Goal: Use online tool/utility: Use online tool/utility

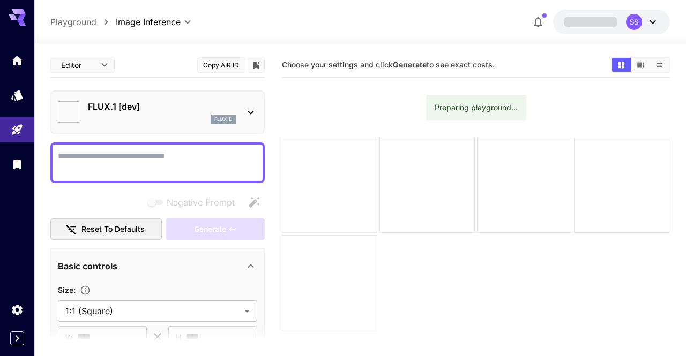
type input "**********"
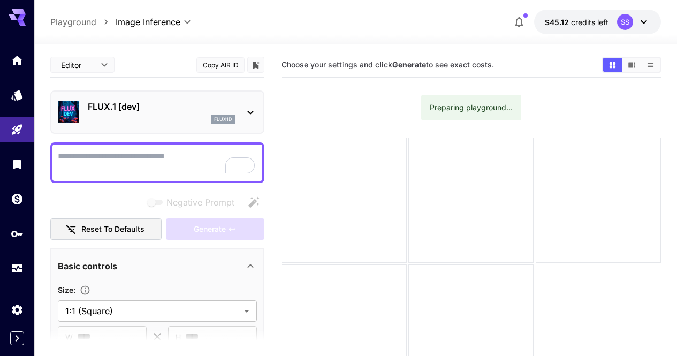
click at [224, 126] on div "FLUX.1 [dev] flux1d" at bounding box center [157, 112] width 199 height 33
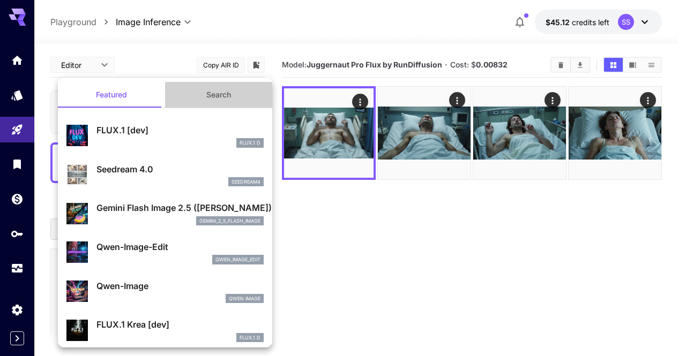
click at [224, 100] on button "Search" at bounding box center [218, 95] width 107 height 26
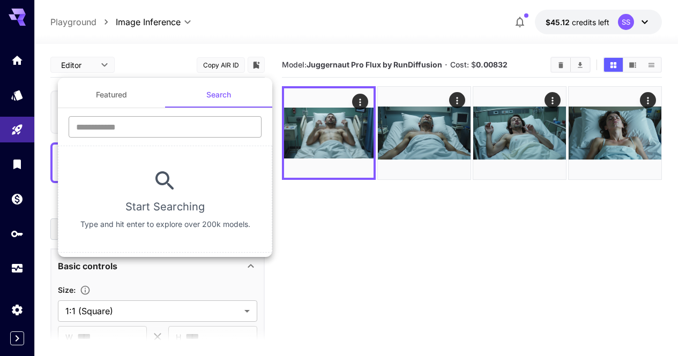
click at [205, 126] on input "text" at bounding box center [165, 126] width 193 height 21
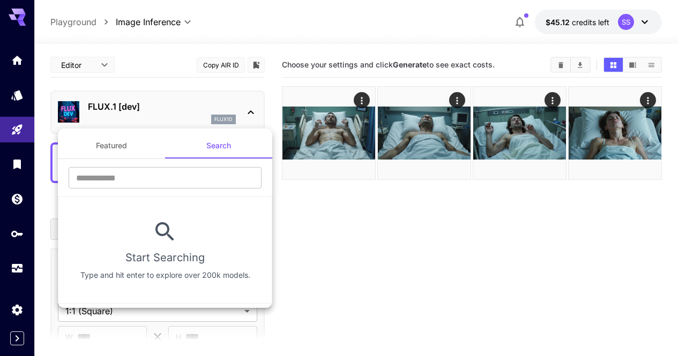
click at [194, 157] on span at bounding box center [218, 157] width 107 height 1
click at [195, 179] on input "text" at bounding box center [165, 177] width 193 height 21
type input "****"
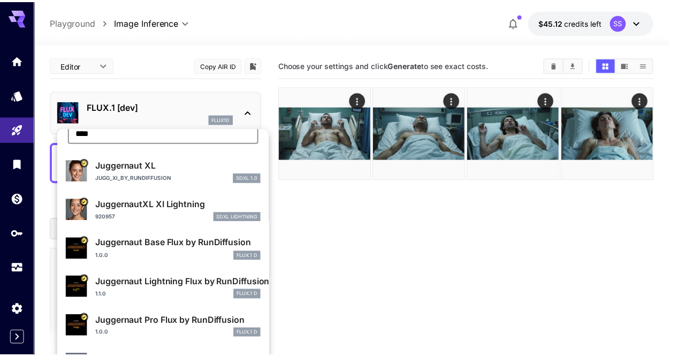
scroll to position [54, 0]
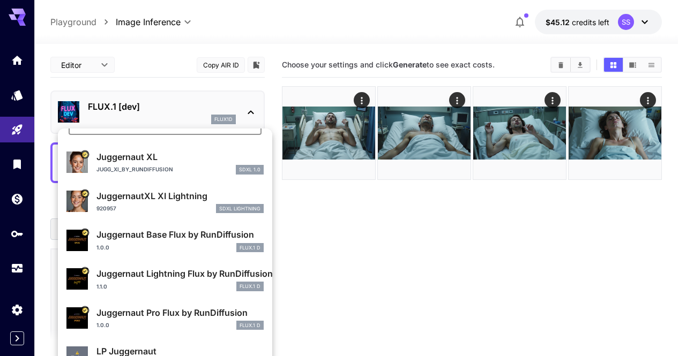
click at [189, 311] on p "Juggernaut Pro Flux by RunDiffusion" at bounding box center [179, 312] width 167 height 13
type input "**"
type input "*"
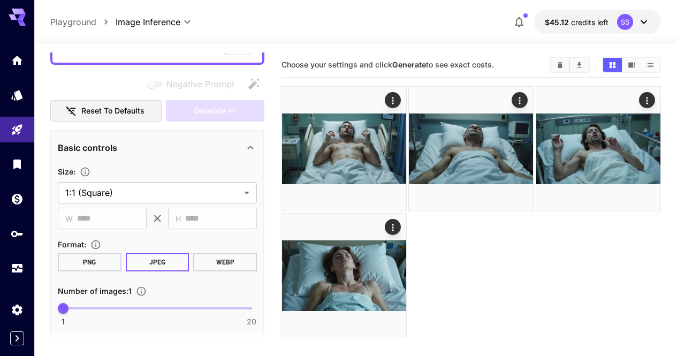
scroll to position [161, 0]
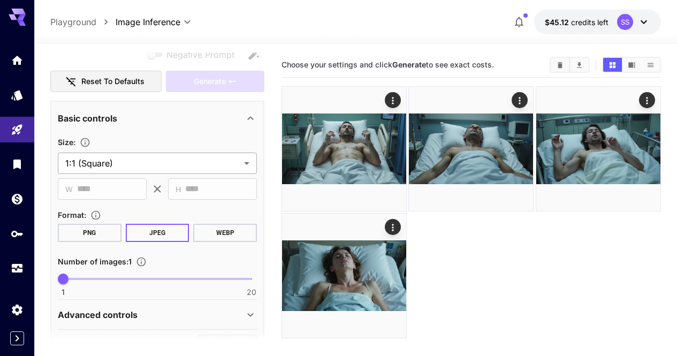
click at [150, 161] on body "**********" at bounding box center [338, 260] width 677 height 521
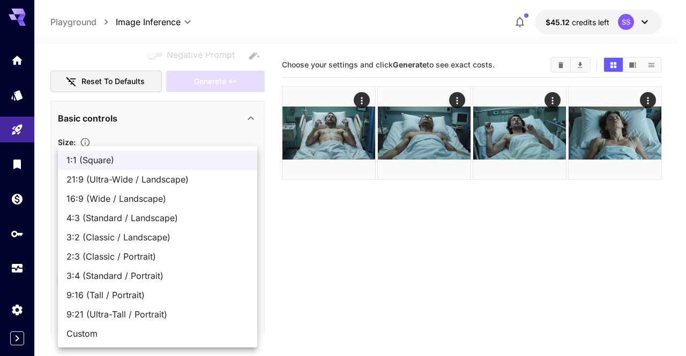
click at [162, 196] on span "16:9 (Wide / Landscape)" at bounding box center [157, 198] width 182 height 13
type input "**********"
type input "****"
type input "***"
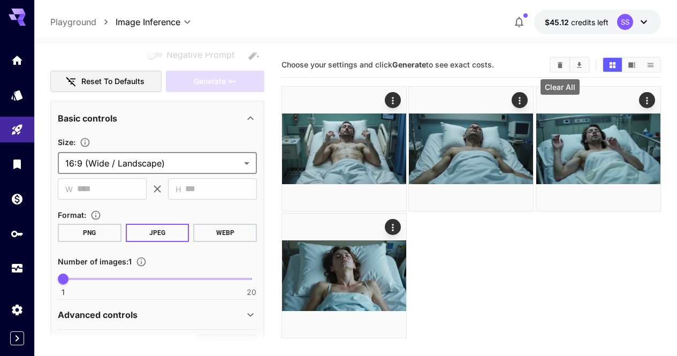
click at [563, 65] on icon "Clear All" at bounding box center [560, 65] width 8 height 8
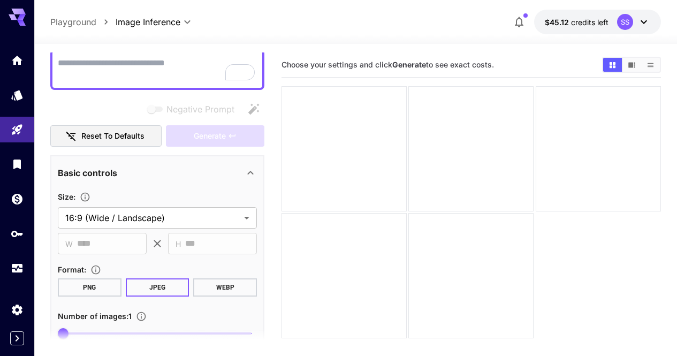
scroll to position [0, 0]
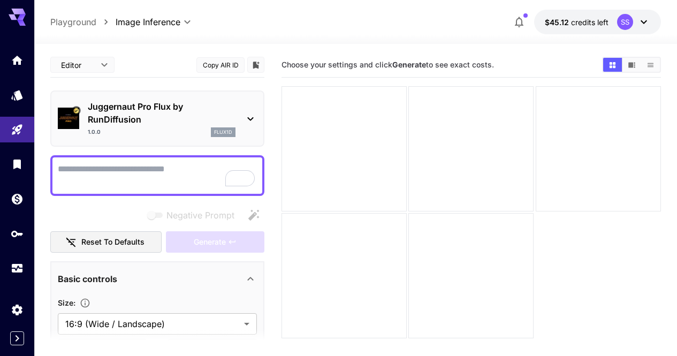
paste textarea "**********"
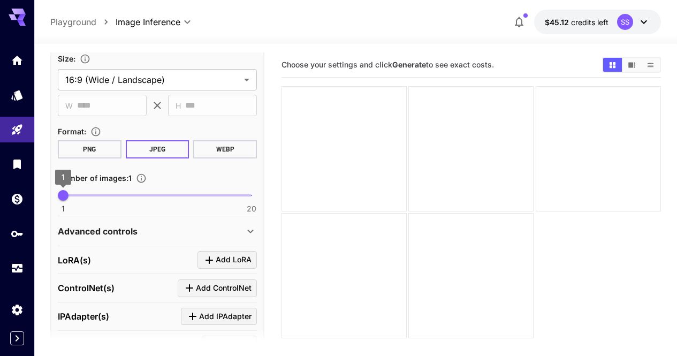
scroll to position [321, 0]
type textarea "**********"
click at [69, 196] on span "1" at bounding box center [63, 195] width 11 height 11
type input "*"
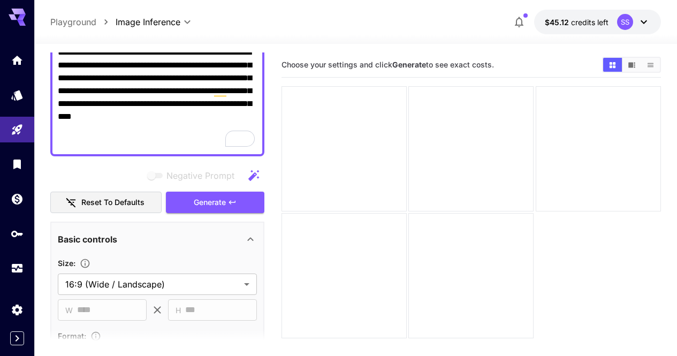
scroll to position [107, 0]
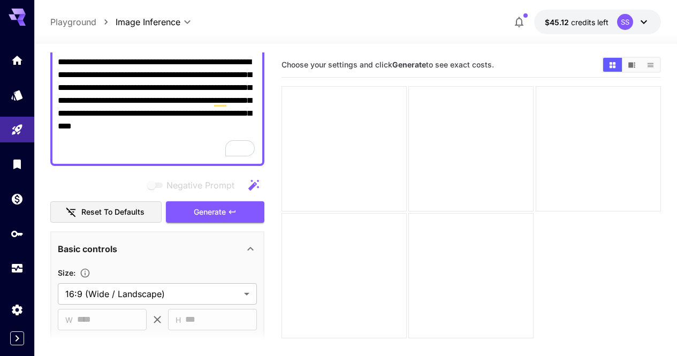
drag, startPoint x: 215, startPoint y: 214, endPoint x: 298, endPoint y: 214, distance: 82.5
click at [215, 214] on span "Generate" at bounding box center [210, 212] width 32 height 13
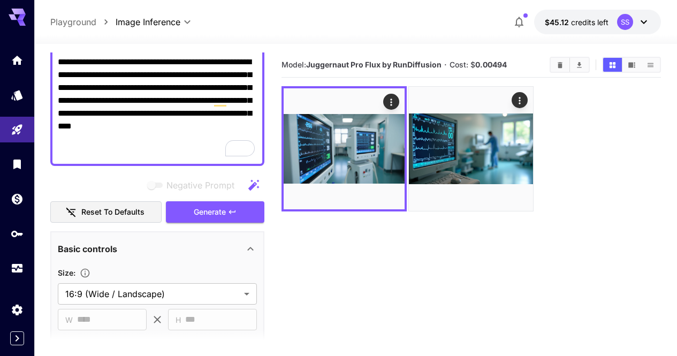
click at [200, 114] on textarea "**********" at bounding box center [157, 107] width 199 height 103
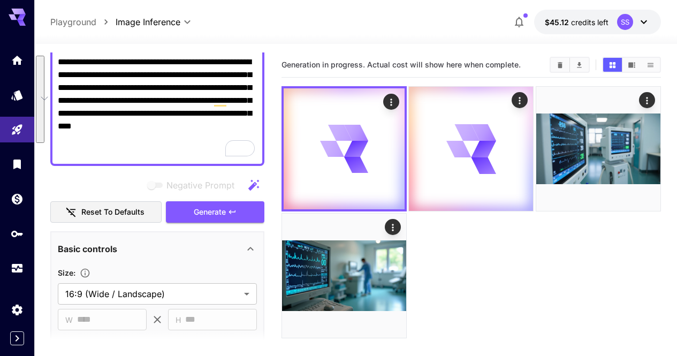
paste textarea "**********"
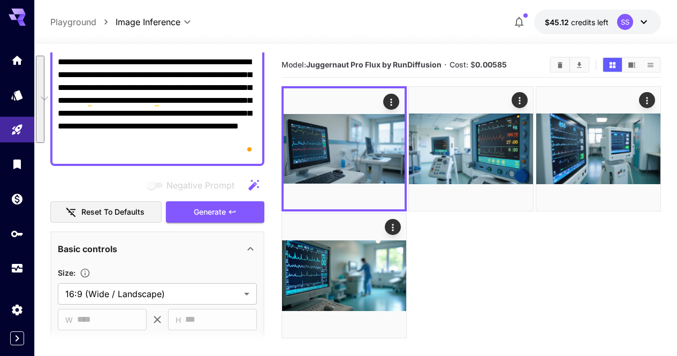
click at [150, 161] on div "**********" at bounding box center [157, 107] width 214 height 118
click at [227, 85] on textarea "**********" at bounding box center [157, 107] width 199 height 103
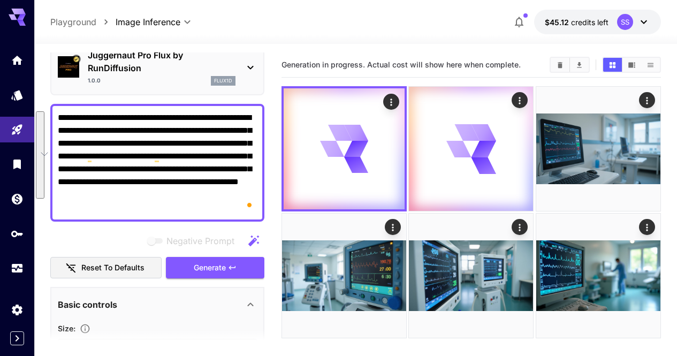
scroll to position [0, 0]
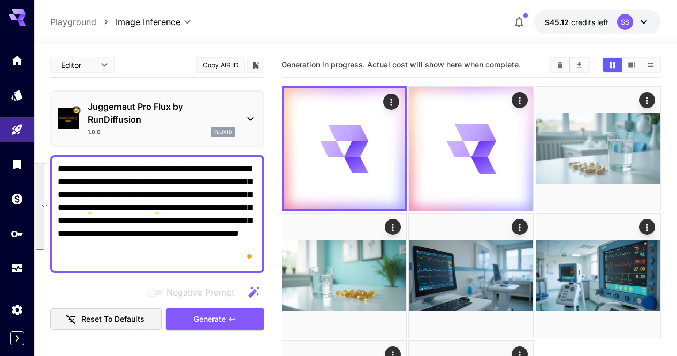
click at [221, 184] on textarea "**********" at bounding box center [157, 214] width 199 height 103
paste textarea "**********"
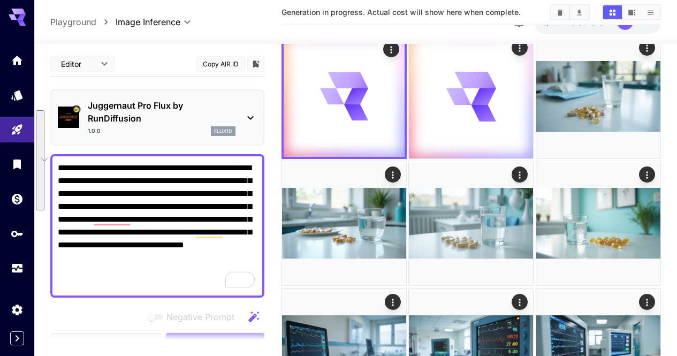
scroll to position [85, 0]
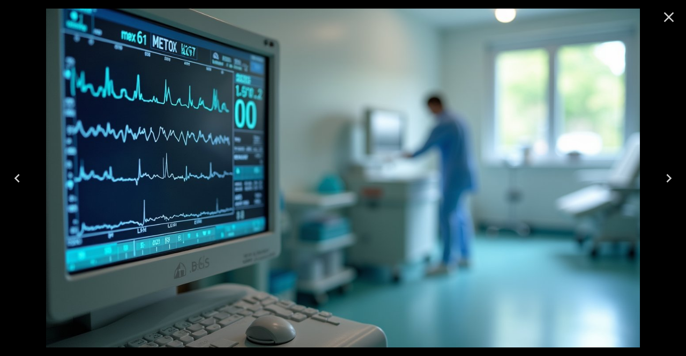
click at [672, 25] on icon "Close" at bounding box center [668, 17] width 17 height 17
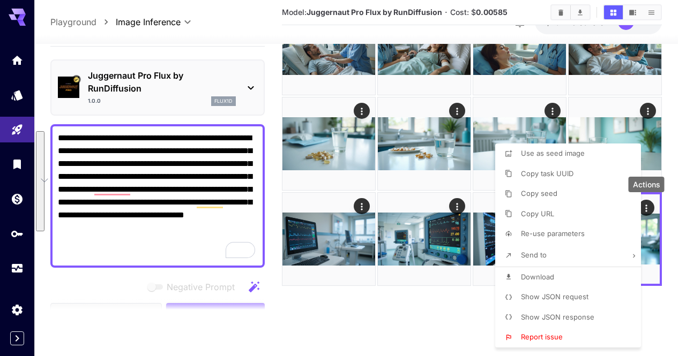
click at [568, 277] on li "Download" at bounding box center [571, 277] width 152 height 20
click at [432, 284] on div at bounding box center [343, 178] width 686 height 356
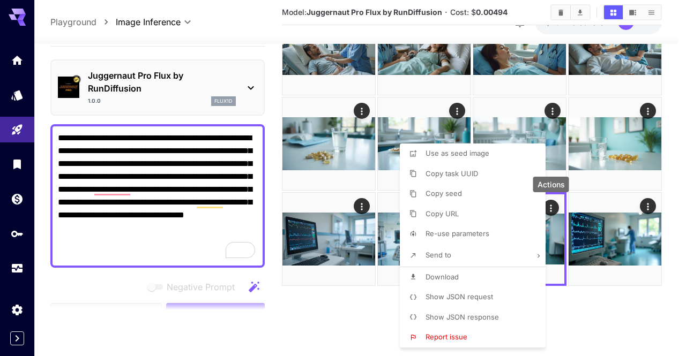
click at [474, 276] on li "Download" at bounding box center [476, 277] width 152 height 20
click at [581, 299] on div at bounding box center [343, 178] width 686 height 356
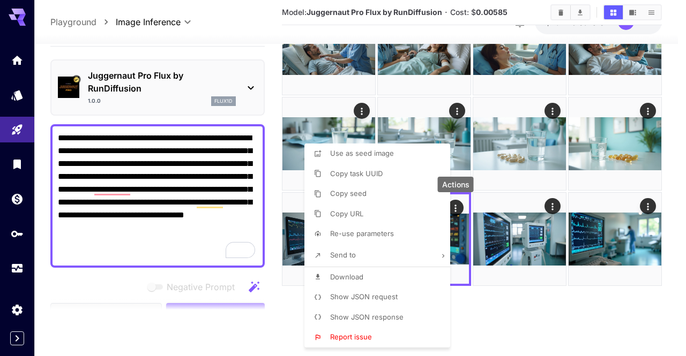
click at [403, 280] on li "Download" at bounding box center [380, 277] width 152 height 20
drag, startPoint x: 542, startPoint y: 329, endPoint x: 513, endPoint y: 311, distance: 34.6
click at [542, 329] on div at bounding box center [343, 178] width 686 height 356
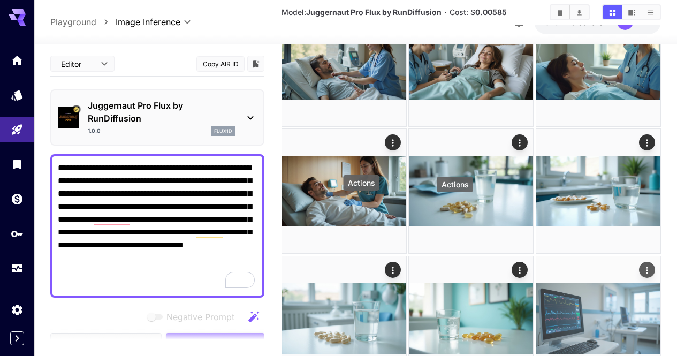
click at [642, 265] on icon "Actions" at bounding box center [647, 270] width 11 height 11
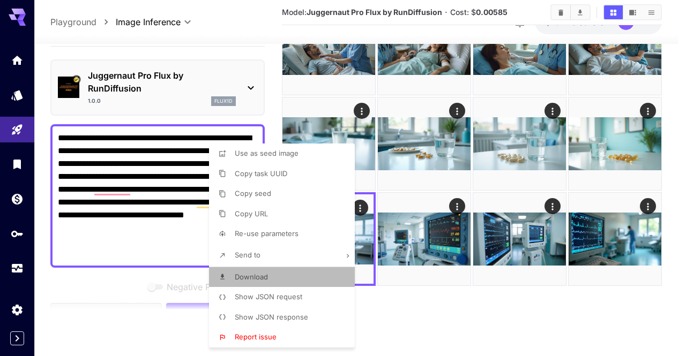
click at [333, 268] on li "Download" at bounding box center [285, 277] width 152 height 20
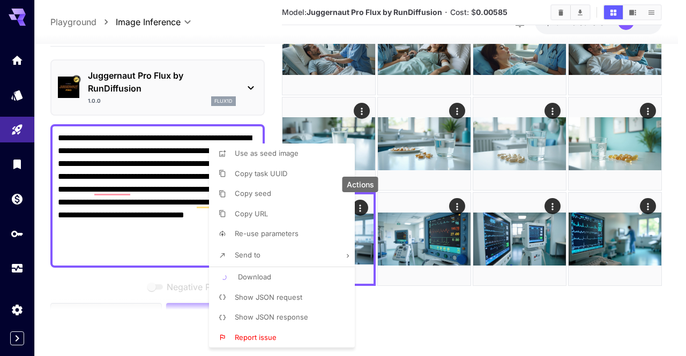
drag, startPoint x: 389, startPoint y: 305, endPoint x: 406, endPoint y: 315, distance: 20.2
click at [394, 310] on div at bounding box center [343, 178] width 686 height 356
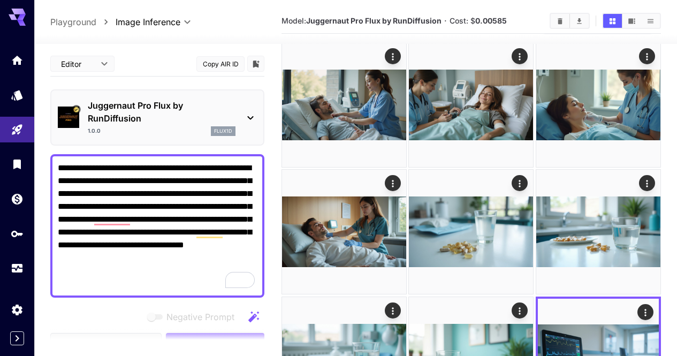
scroll to position [31, 0]
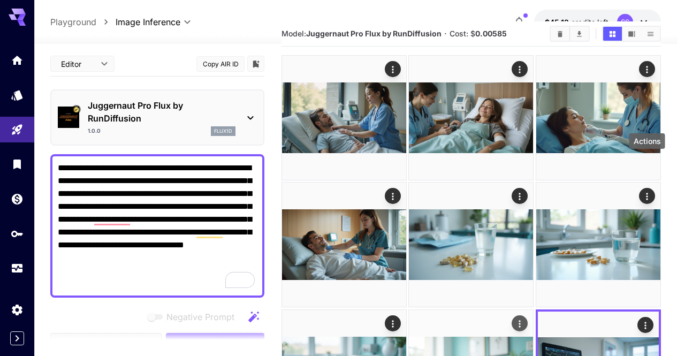
click at [526, 319] on icon "Actions" at bounding box center [520, 324] width 11 height 11
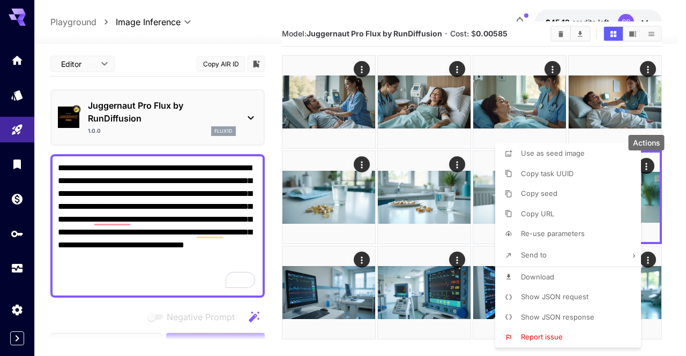
click at [562, 282] on li "Download" at bounding box center [571, 277] width 152 height 20
click at [431, 282] on div at bounding box center [343, 178] width 686 height 356
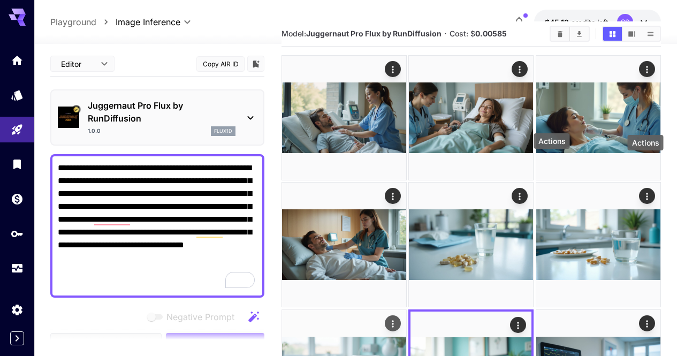
click at [394, 320] on icon "Actions" at bounding box center [394, 323] width 2 height 7
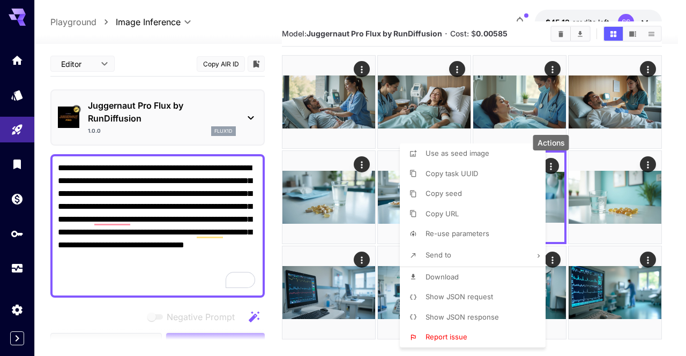
click at [460, 274] on li "Download" at bounding box center [476, 277] width 152 height 20
drag, startPoint x: 449, startPoint y: 105, endPoint x: 449, endPoint y: 133, distance: 27.8
click at [449, 105] on div at bounding box center [343, 178] width 686 height 356
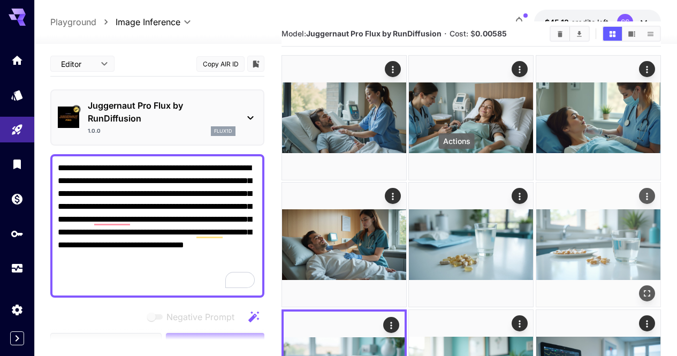
click at [642, 191] on icon "Actions" at bounding box center [647, 196] width 11 height 11
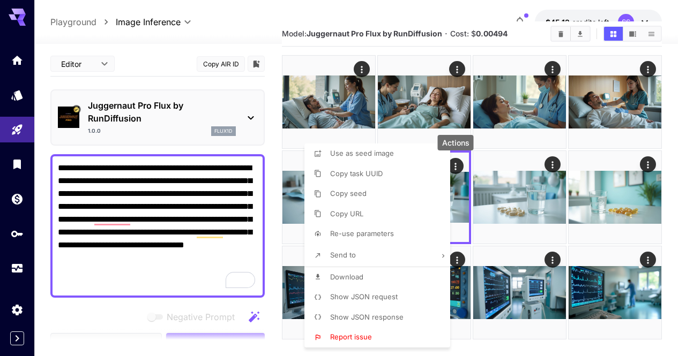
click at [419, 276] on li "Download" at bounding box center [380, 277] width 152 height 20
drag, startPoint x: 631, startPoint y: 209, endPoint x: 577, endPoint y: 182, distance: 60.8
click at [630, 209] on div at bounding box center [343, 178] width 686 height 356
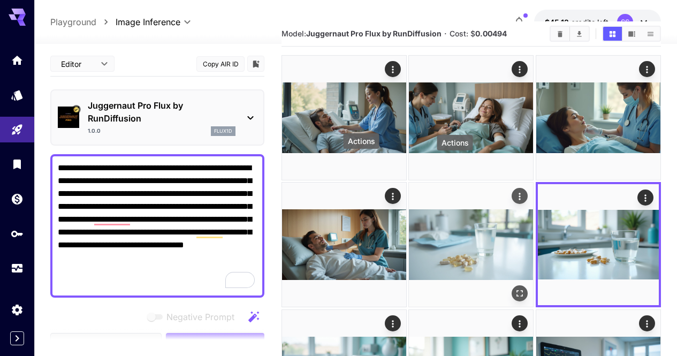
click at [515, 191] on icon "Actions" at bounding box center [520, 196] width 11 height 11
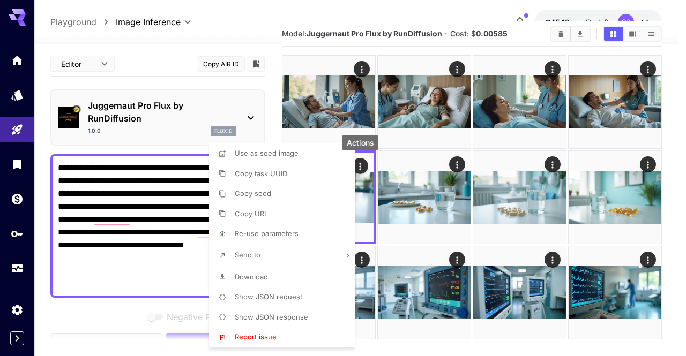
click at [306, 276] on li "Download" at bounding box center [285, 277] width 152 height 20
click at [604, 215] on div at bounding box center [343, 178] width 686 height 356
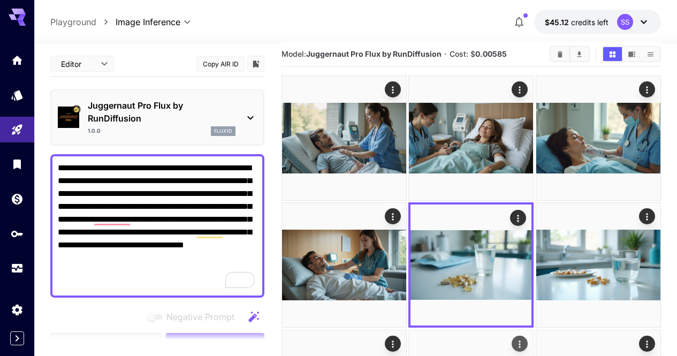
scroll to position [0, 0]
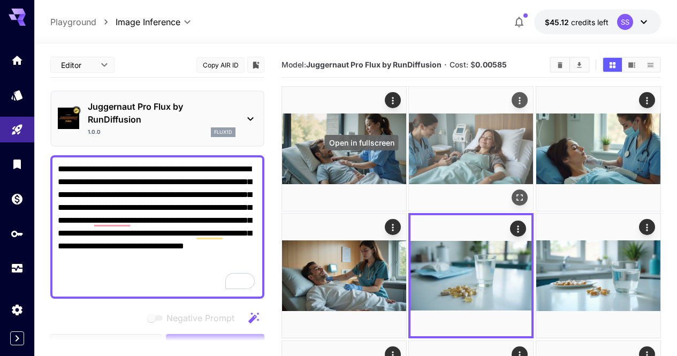
click at [0, 0] on icon "Open in fullscreen" at bounding box center [0, 0] width 0 height 0
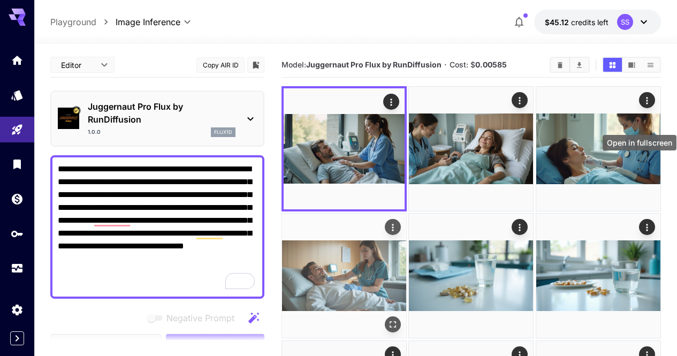
click at [398, 320] on icon "Open in fullscreen" at bounding box center [393, 325] width 11 height 11
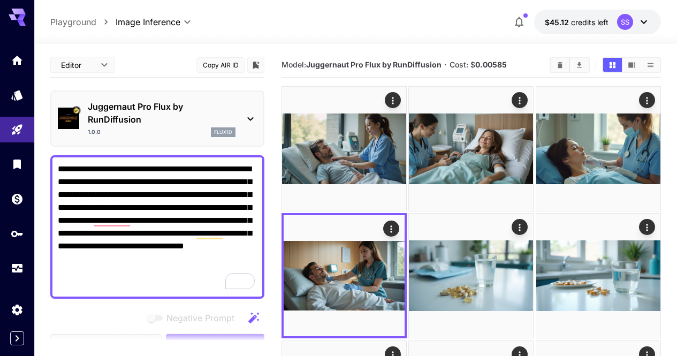
click at [222, 194] on textarea "**********" at bounding box center [157, 227] width 199 height 129
paste textarea "To enrich screen reader interactions, please activate Accessibility in Grammarl…"
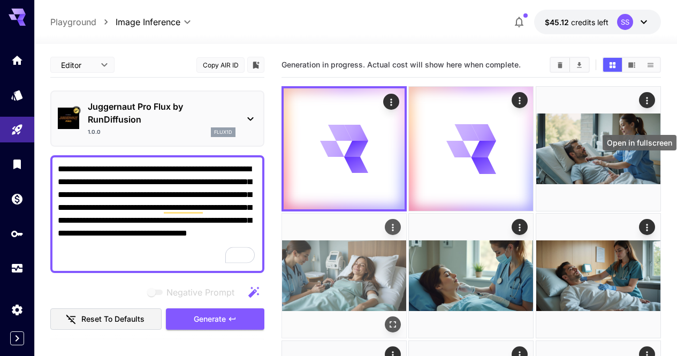
click at [396, 322] on icon "Open in fullscreen" at bounding box center [393, 325] width 6 height 6
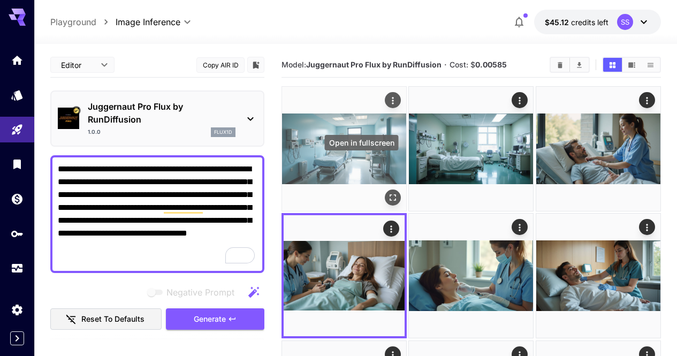
click at [388, 192] on icon "Open in fullscreen" at bounding box center [393, 197] width 11 height 11
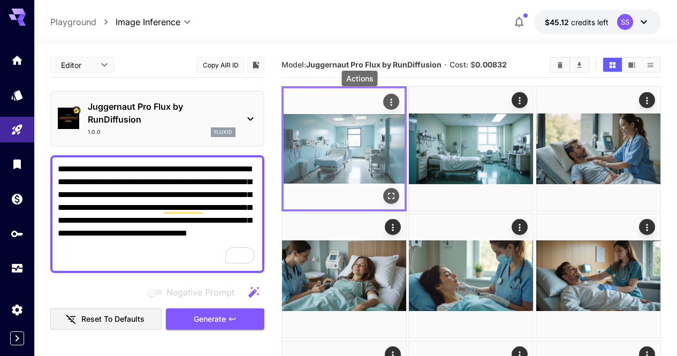
click at [386, 100] on icon "Actions" at bounding box center [391, 102] width 11 height 11
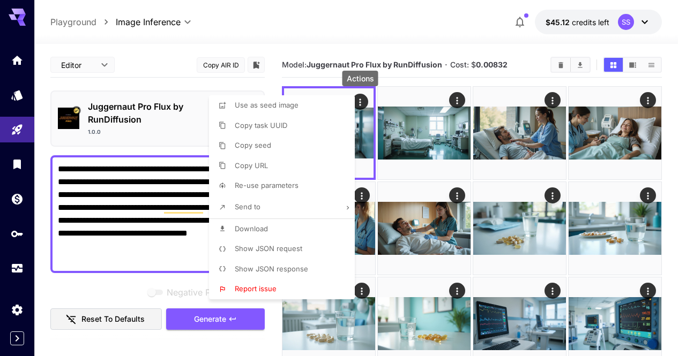
click at [308, 226] on li "Download" at bounding box center [285, 229] width 152 height 20
drag, startPoint x: 538, startPoint y: 189, endPoint x: 490, endPoint y: 129, distance: 77.0
click at [537, 183] on div at bounding box center [343, 178] width 686 height 356
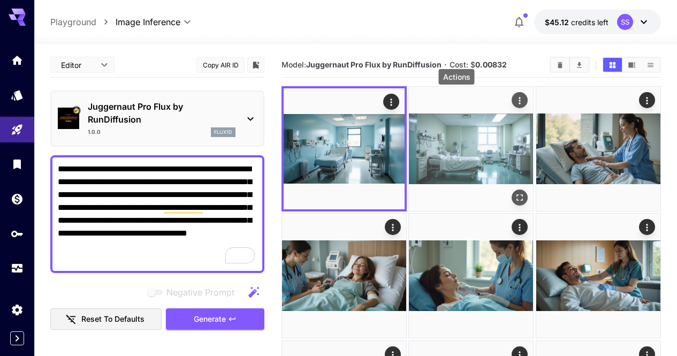
click at [515, 97] on icon "Actions" at bounding box center [520, 100] width 11 height 11
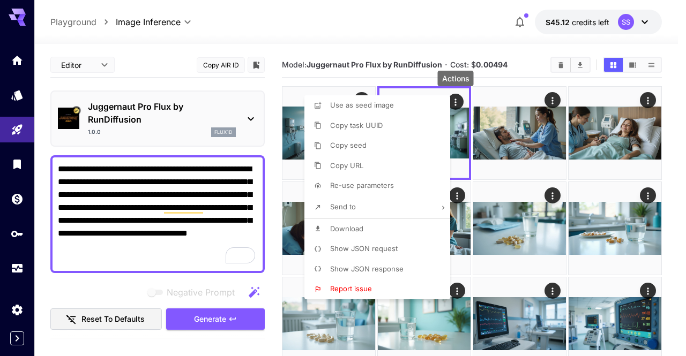
click at [375, 232] on li "Download" at bounding box center [380, 229] width 152 height 20
click at [196, 223] on div at bounding box center [343, 178] width 686 height 356
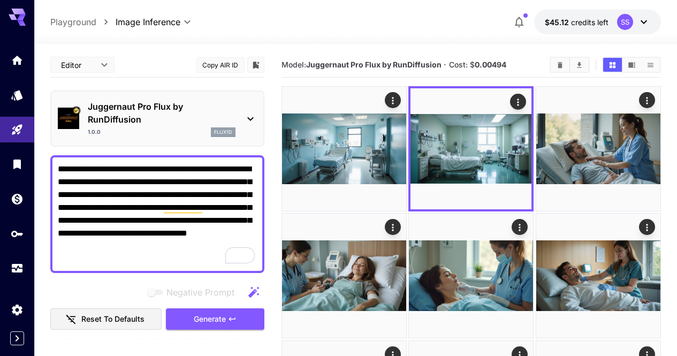
click at [196, 223] on div at bounding box center [338, 178] width 677 height 356
click at [196, 223] on textarea "**********" at bounding box center [157, 214] width 199 height 103
paste textarea "*******"
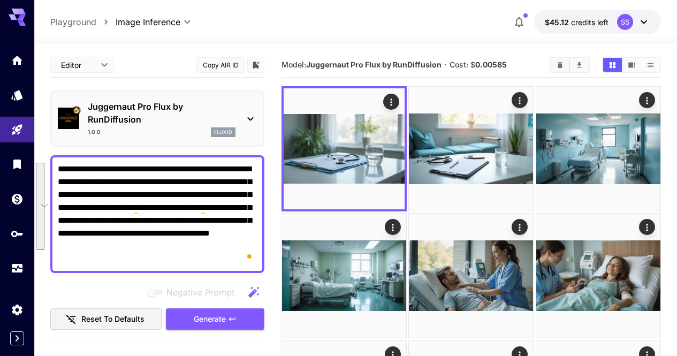
click at [172, 200] on textarea "**********" at bounding box center [157, 214] width 199 height 103
paste textarea "**********"
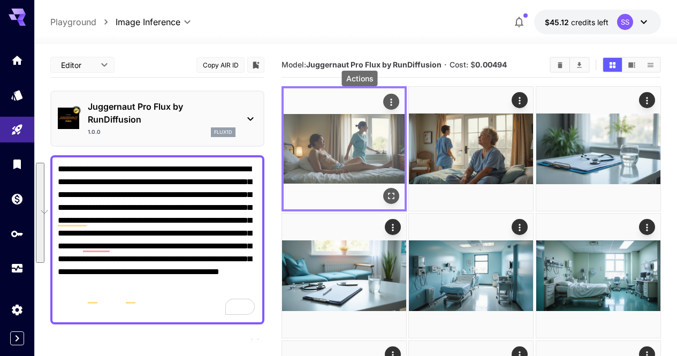
click at [386, 103] on icon "Actions" at bounding box center [391, 102] width 11 height 11
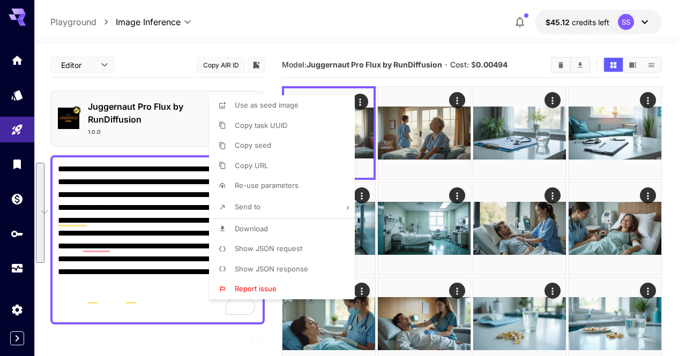
click at [335, 23] on div at bounding box center [343, 178] width 686 height 356
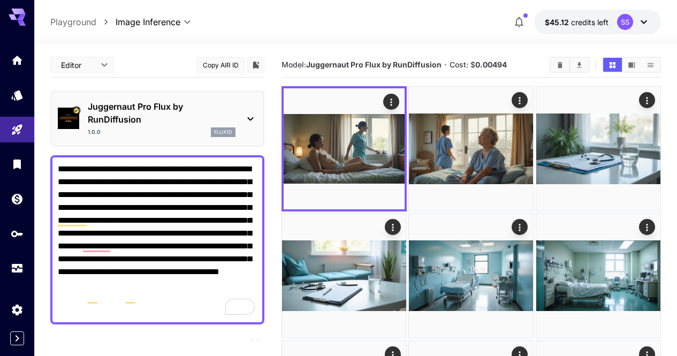
drag, startPoint x: 123, startPoint y: 204, endPoint x: 178, endPoint y: 299, distance: 110.3
click at [178, 299] on textarea "**********" at bounding box center [157, 240] width 199 height 154
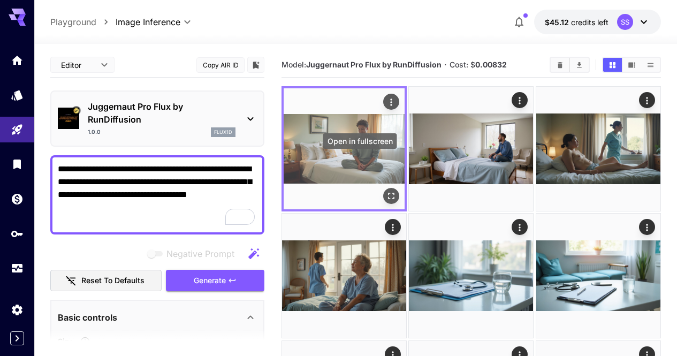
click at [383, 188] on button "Open in fullscreen" at bounding box center [391, 196] width 16 height 16
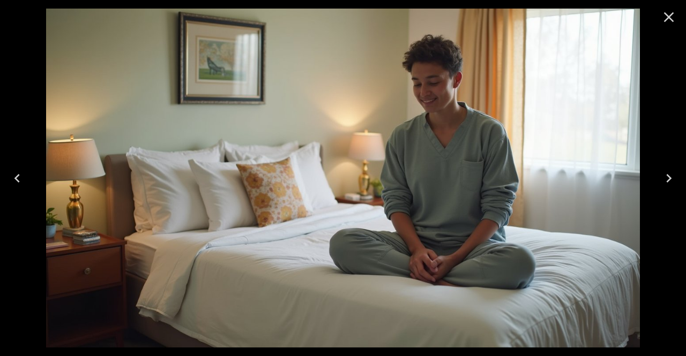
drag, startPoint x: 660, startPoint y: 17, endPoint x: 660, endPoint y: 22, distance: 5.9
click at [660, 18] on icon "Close" at bounding box center [668, 17] width 17 height 17
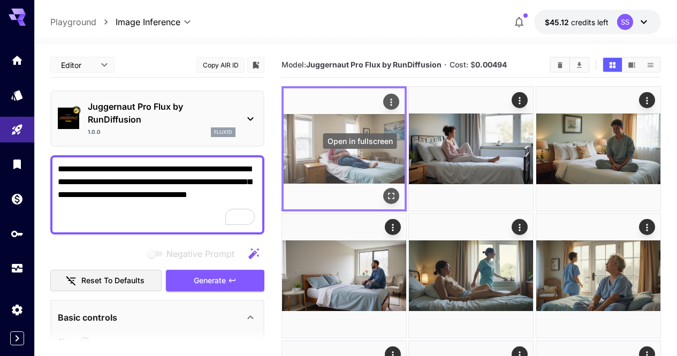
click at [383, 188] on button "Open in fullscreen" at bounding box center [391, 196] width 16 height 16
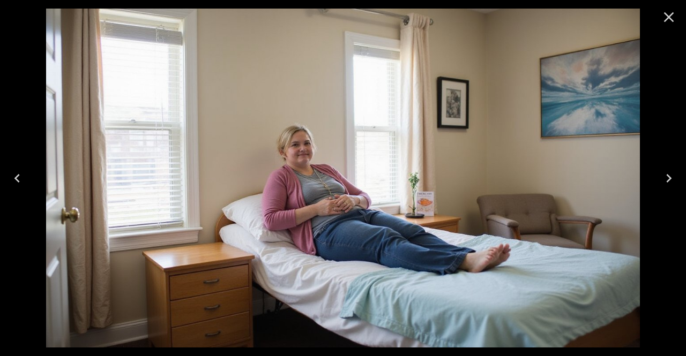
click at [675, 14] on icon "Close" at bounding box center [668, 17] width 17 height 17
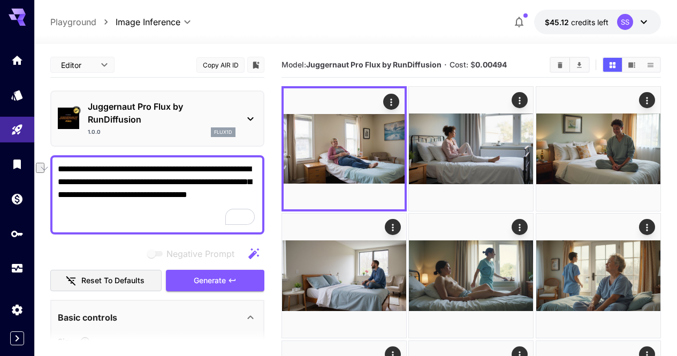
drag, startPoint x: 142, startPoint y: 169, endPoint x: 50, endPoint y: 169, distance: 91.6
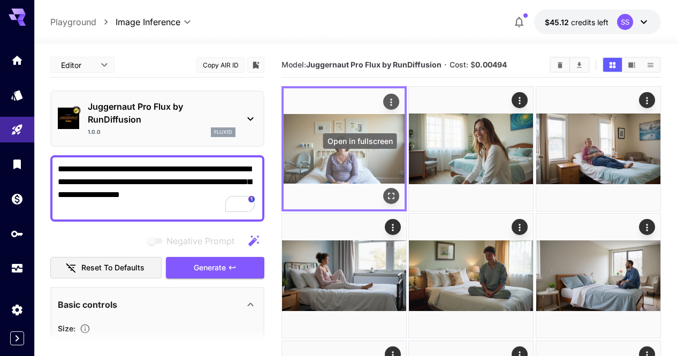
click at [386, 191] on icon "Open in fullscreen" at bounding box center [391, 196] width 11 height 11
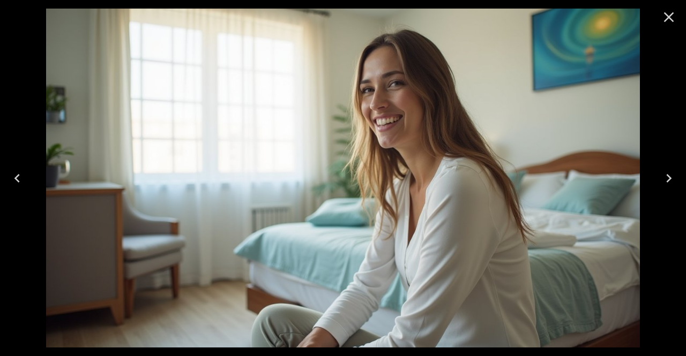
click at [677, 20] on button "Close" at bounding box center [669, 17] width 26 height 26
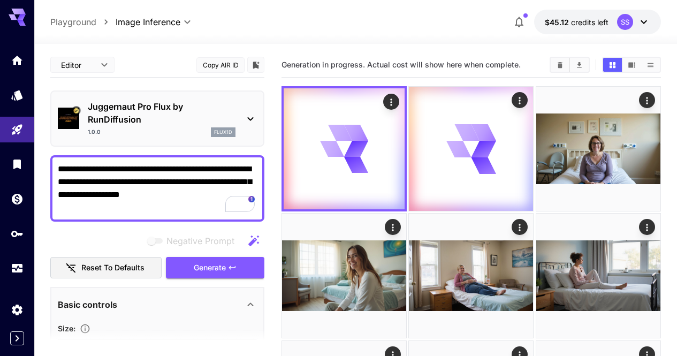
click at [188, 179] on textarea "**********" at bounding box center [157, 188] width 199 height 51
paste textarea "**********"
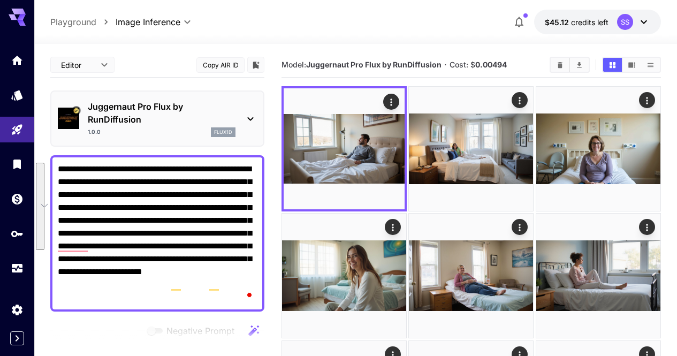
drag, startPoint x: 205, startPoint y: 205, endPoint x: 259, endPoint y: 290, distance: 100.9
click at [259, 290] on div "**********" at bounding box center [157, 233] width 214 height 156
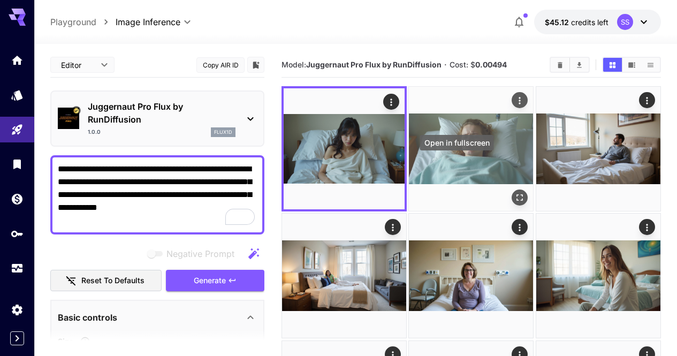
type textarea "**********"
click at [517, 194] on icon "Open in fullscreen" at bounding box center [520, 197] width 6 height 6
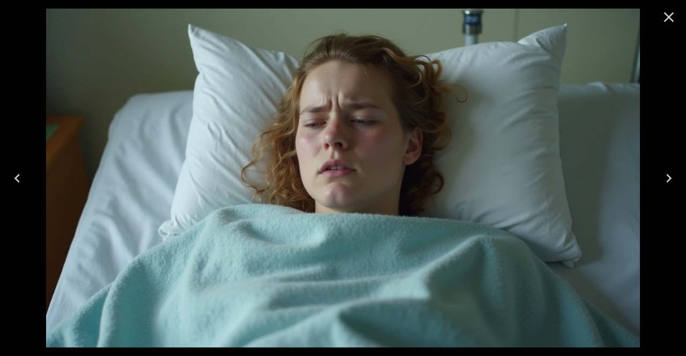
click at [666, 19] on icon "Close" at bounding box center [669, 17] width 10 height 10
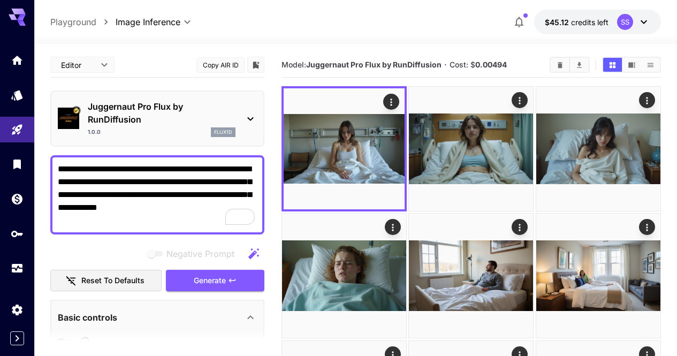
click at [207, 187] on textarea "**********" at bounding box center [157, 195] width 199 height 64
paste textarea "To enrich screen reader interactions, please activate Accessibility in Grammarl…"
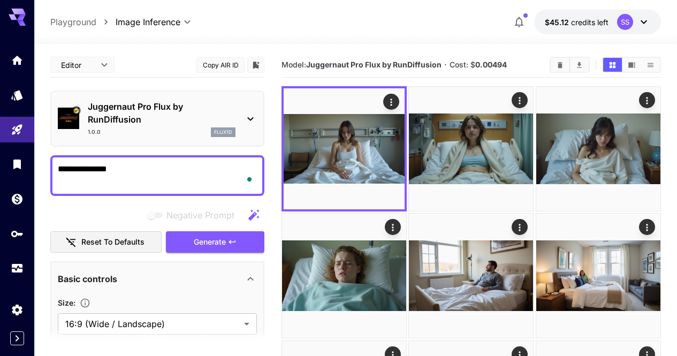
type textarea "**********"
click at [134, 184] on textarea "**********" at bounding box center [157, 176] width 199 height 26
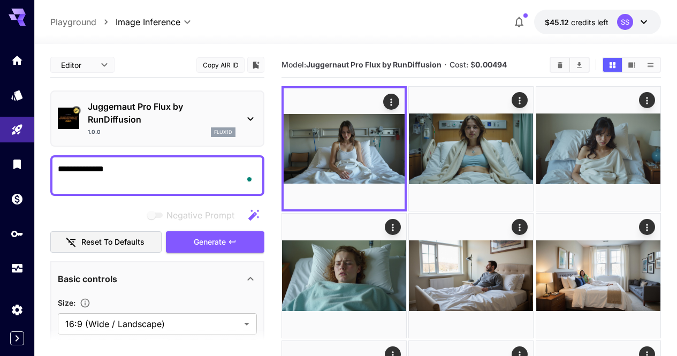
click at [150, 171] on textarea "**********" at bounding box center [157, 176] width 199 height 26
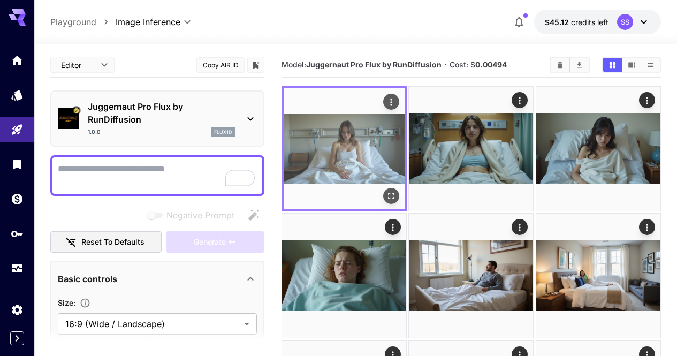
click at [383, 188] on button "Open in fullscreen" at bounding box center [391, 196] width 16 height 16
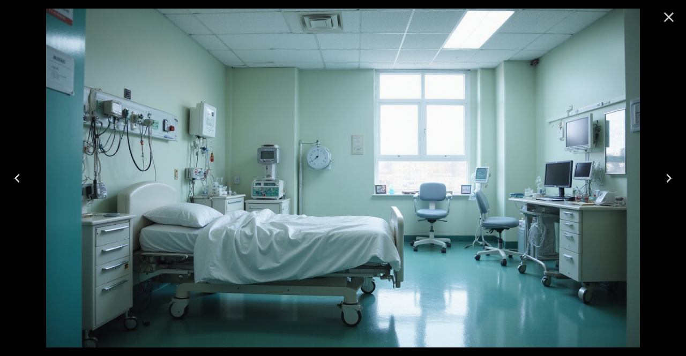
click at [670, 25] on icon "Close" at bounding box center [668, 17] width 17 height 17
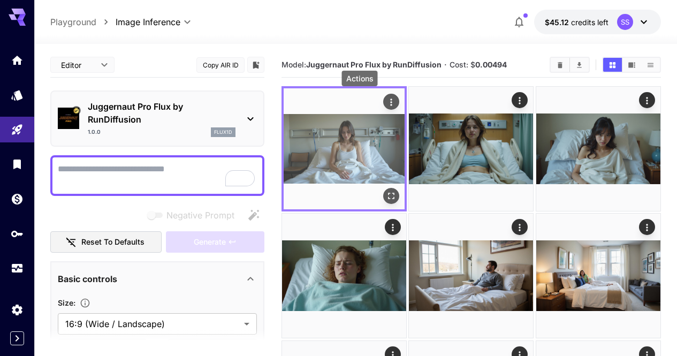
click at [386, 101] on icon "Actions" at bounding box center [391, 102] width 11 height 11
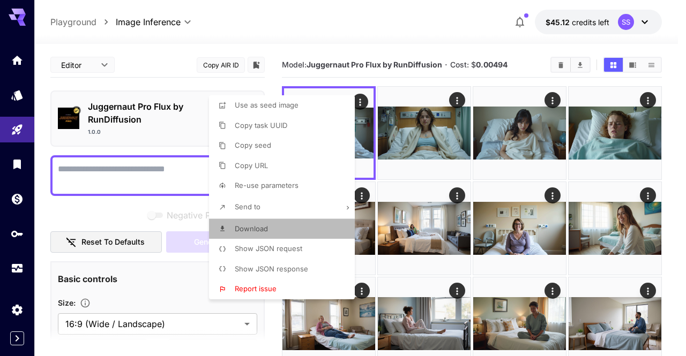
click at [296, 234] on li "Download" at bounding box center [285, 229] width 152 height 20
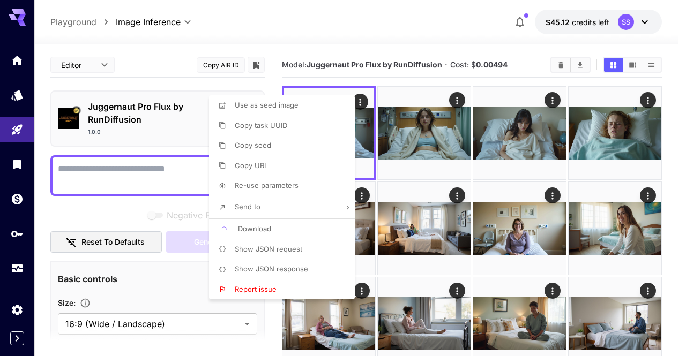
drag, startPoint x: 512, startPoint y: 157, endPoint x: 507, endPoint y: 147, distance: 11.5
click at [512, 157] on div at bounding box center [343, 178] width 686 height 356
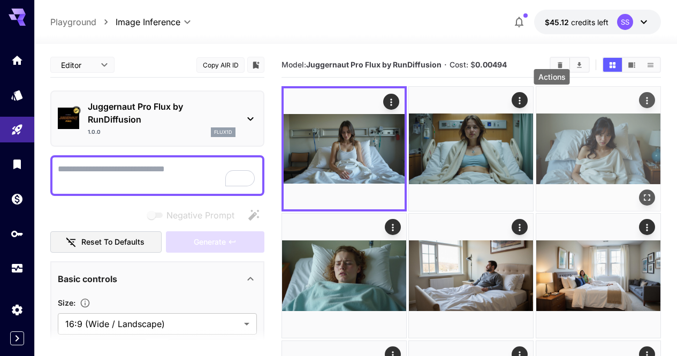
click at [642, 101] on icon "Actions" at bounding box center [647, 100] width 11 height 11
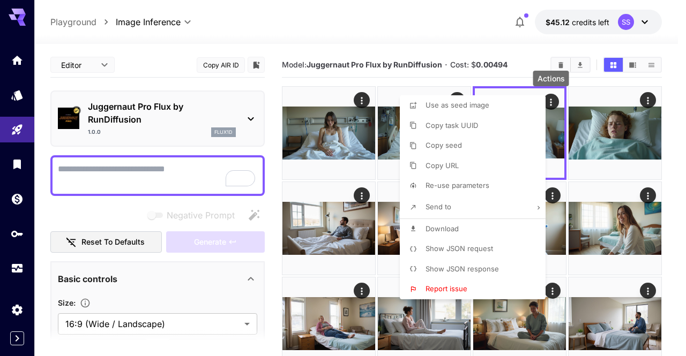
click at [496, 223] on li "Download" at bounding box center [476, 229] width 152 height 20
drag, startPoint x: 643, startPoint y: 187, endPoint x: 667, endPoint y: 127, distance: 64.6
click at [646, 174] on div at bounding box center [343, 178] width 686 height 356
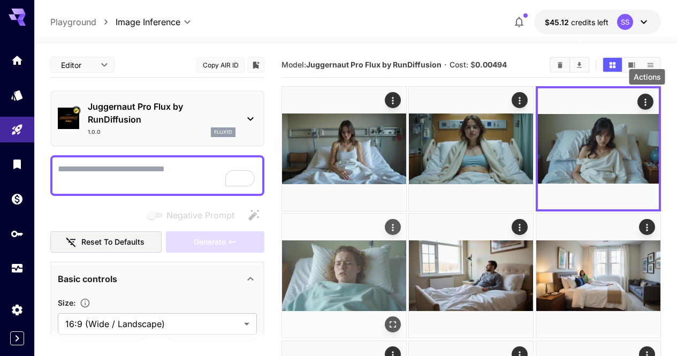
click at [398, 222] on icon "Actions" at bounding box center [393, 227] width 11 height 11
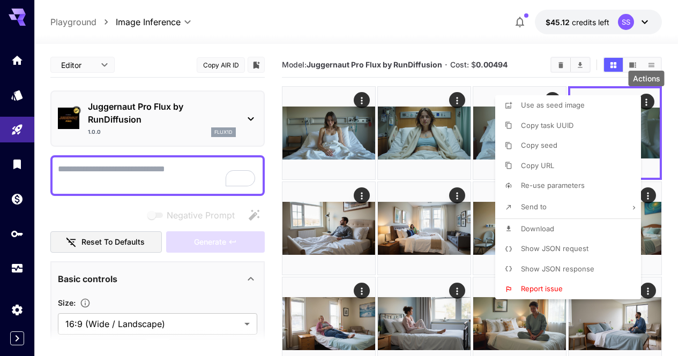
click at [569, 229] on li "Download" at bounding box center [571, 229] width 152 height 20
click at [407, 223] on div at bounding box center [343, 178] width 686 height 356
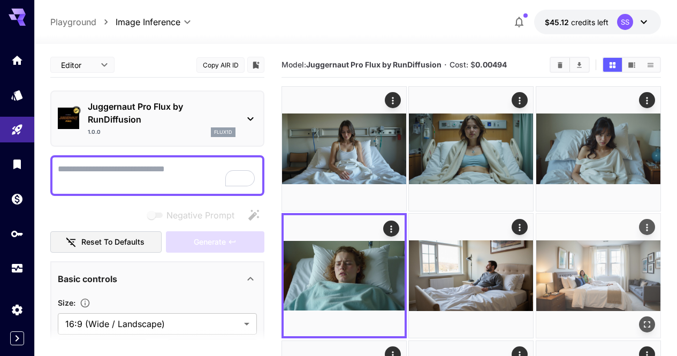
scroll to position [54, 0]
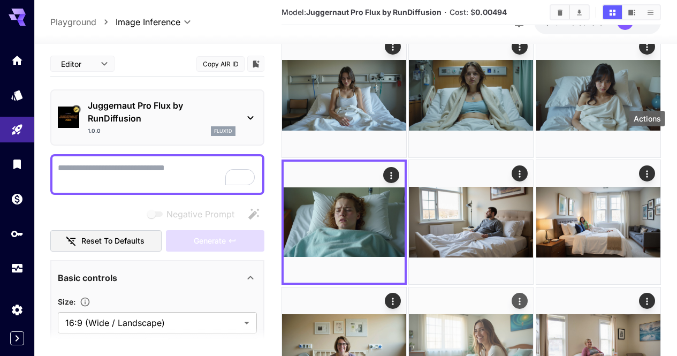
click at [526, 296] on icon "Actions" at bounding box center [520, 301] width 11 height 11
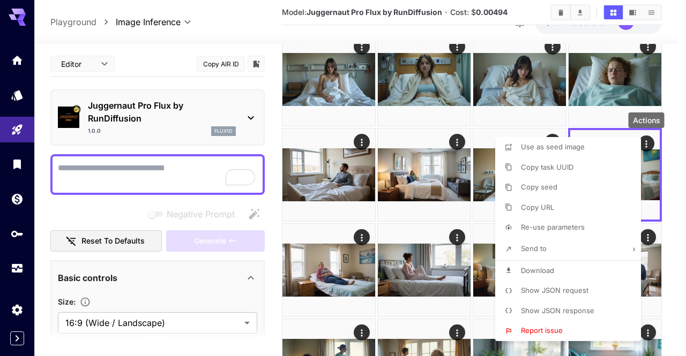
click at [563, 272] on li "Download" at bounding box center [571, 271] width 152 height 20
click at [395, 235] on div at bounding box center [343, 178] width 686 height 356
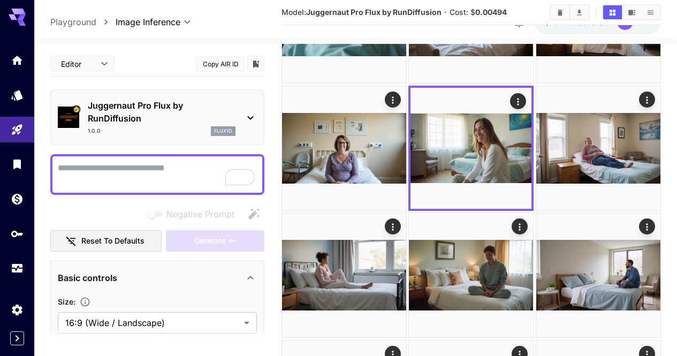
scroll to position [268, 0]
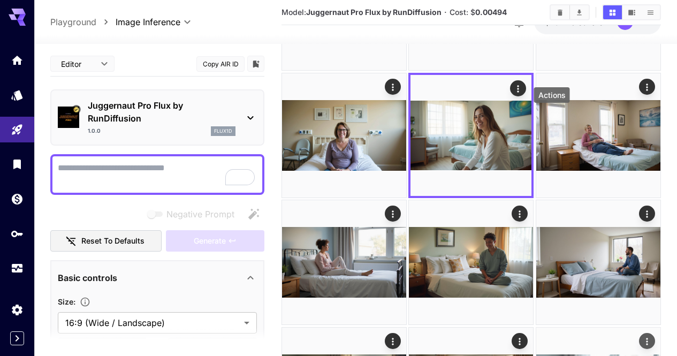
click at [642, 336] on icon "Actions" at bounding box center [647, 341] width 11 height 11
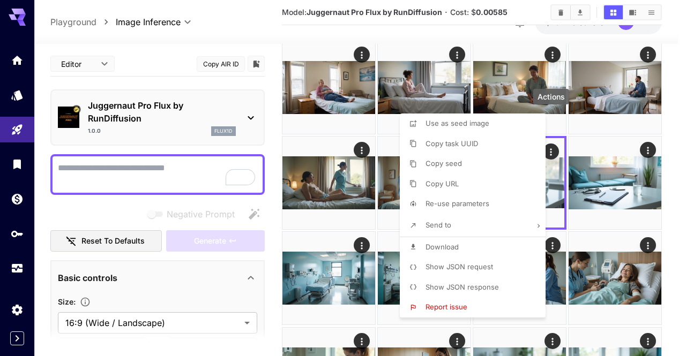
click at [478, 246] on li "Download" at bounding box center [476, 247] width 152 height 20
click at [645, 222] on div at bounding box center [343, 178] width 686 height 356
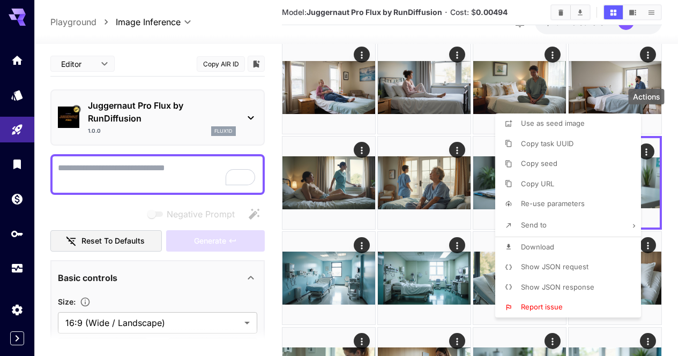
click at [559, 245] on li "Download" at bounding box center [571, 247] width 152 height 20
click at [396, 162] on div at bounding box center [343, 178] width 686 height 356
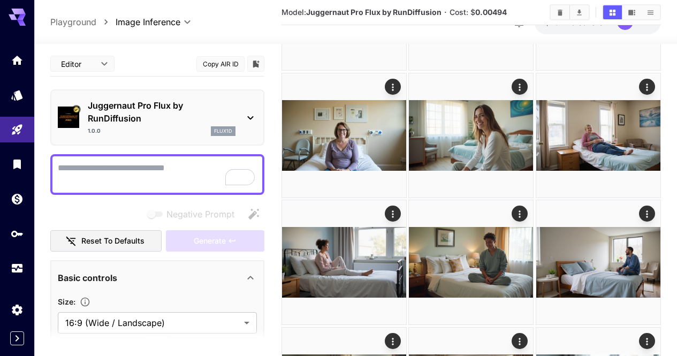
click at [182, 168] on textarea "Negative Prompt" at bounding box center [157, 175] width 199 height 26
paste textarea "**********"
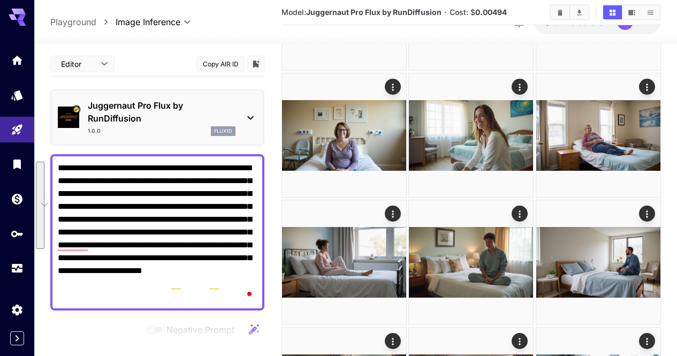
drag, startPoint x: 206, startPoint y: 204, endPoint x: 241, endPoint y: 295, distance: 97.2
click at [241, 295] on textarea "**********" at bounding box center [157, 232] width 199 height 141
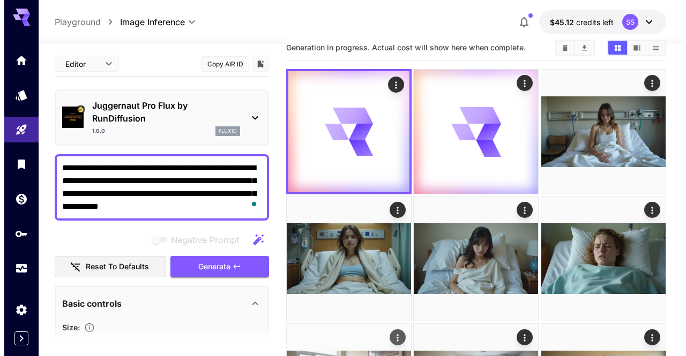
scroll to position [0, 0]
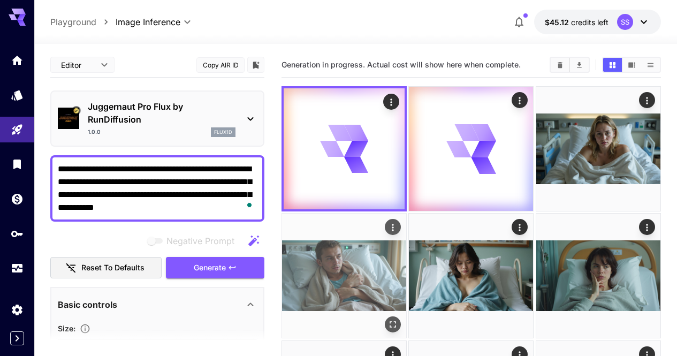
type textarea "**********"
click at [398, 320] on icon "Open in fullscreen" at bounding box center [393, 325] width 11 height 11
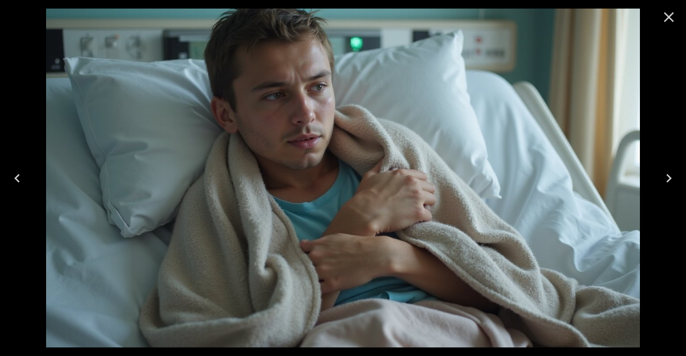
click at [677, 13] on div at bounding box center [668, 17] width 34 height 34
click at [672, 16] on icon "Close" at bounding box center [668, 17] width 17 height 17
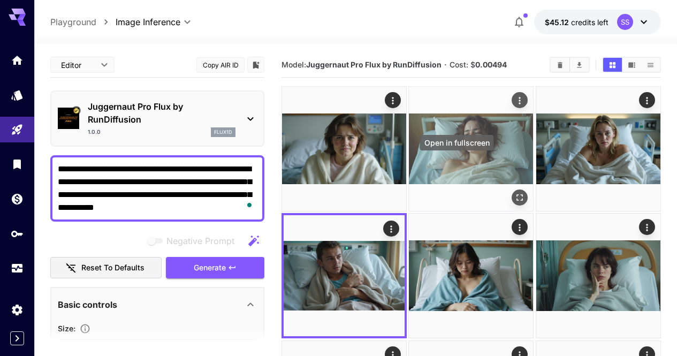
click at [515, 192] on icon "Open in fullscreen" at bounding box center [520, 197] width 11 height 11
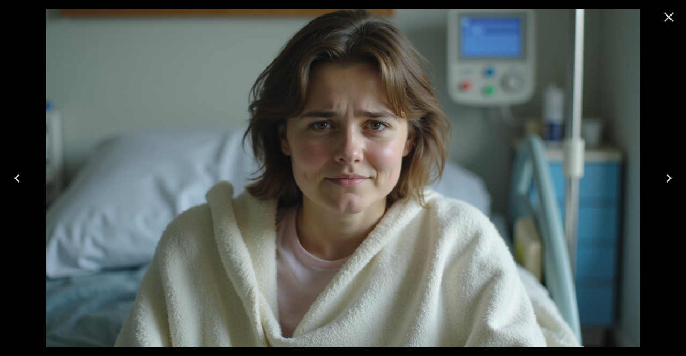
click at [665, 15] on icon "Close" at bounding box center [668, 17] width 17 height 17
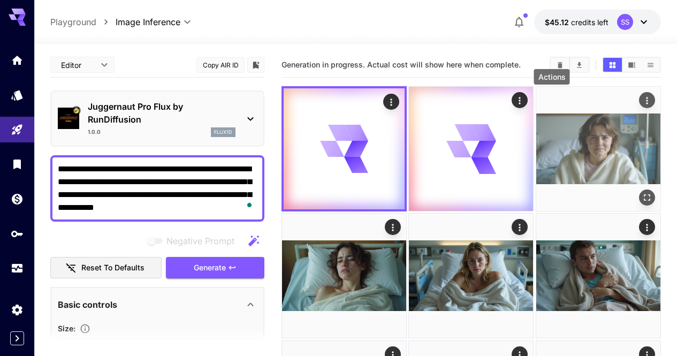
click at [642, 105] on icon "Actions" at bounding box center [647, 100] width 11 height 11
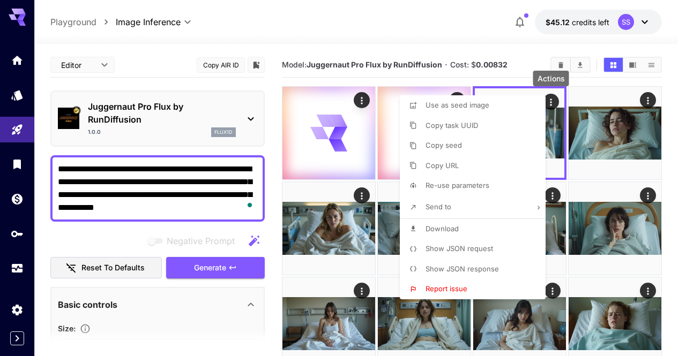
click at [495, 225] on li "Download" at bounding box center [476, 229] width 152 height 20
drag, startPoint x: 673, startPoint y: 182, endPoint x: 675, endPoint y: 84, distance: 98.0
click at [673, 182] on div at bounding box center [343, 178] width 686 height 356
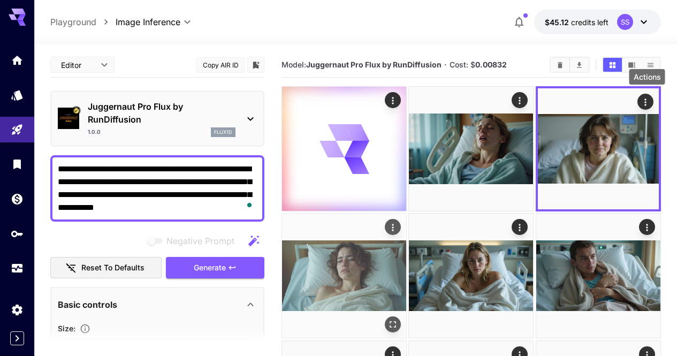
click at [398, 222] on icon "Actions" at bounding box center [393, 227] width 11 height 11
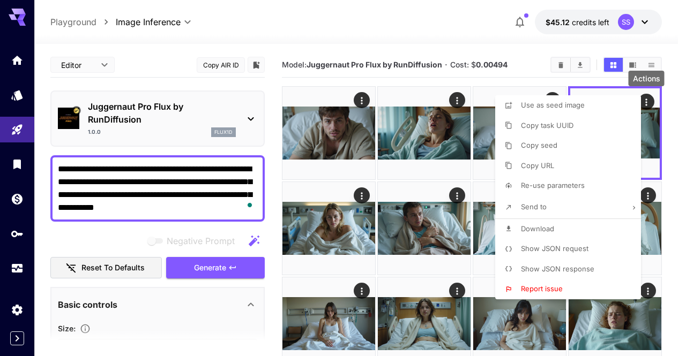
click at [313, 172] on div at bounding box center [343, 178] width 686 height 356
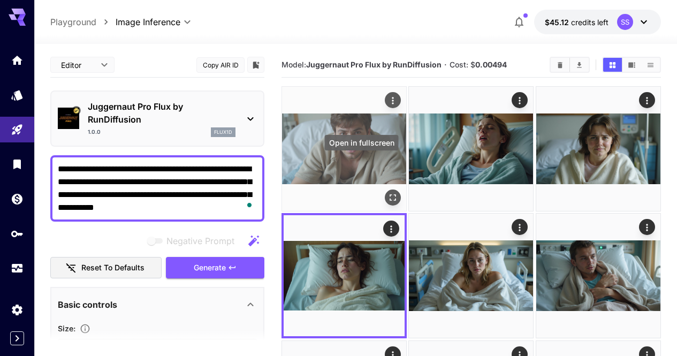
click at [388, 192] on icon "Open in fullscreen" at bounding box center [393, 197] width 11 height 11
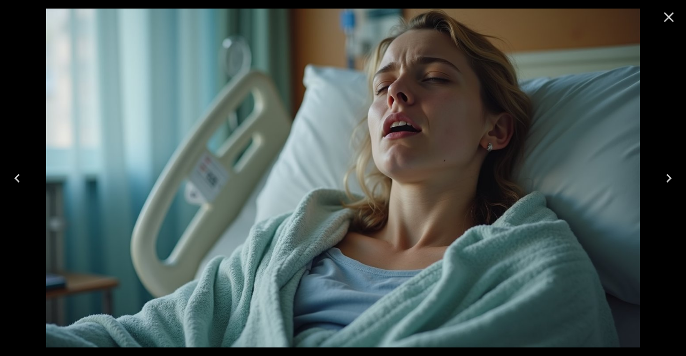
drag, startPoint x: 669, startPoint y: 16, endPoint x: 684, endPoint y: 35, distance: 24.5
click at [671, 17] on icon "Close" at bounding box center [668, 17] width 17 height 17
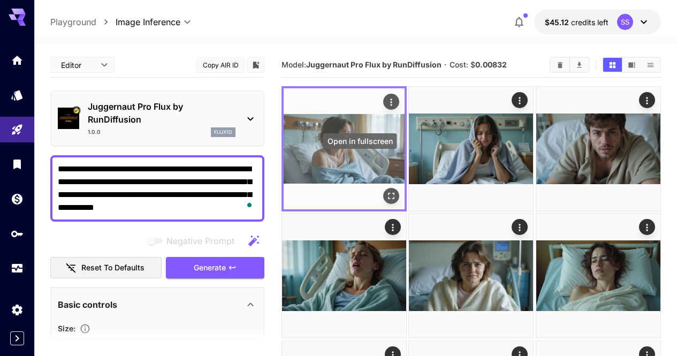
click at [386, 191] on icon "Open in fullscreen" at bounding box center [391, 196] width 11 height 11
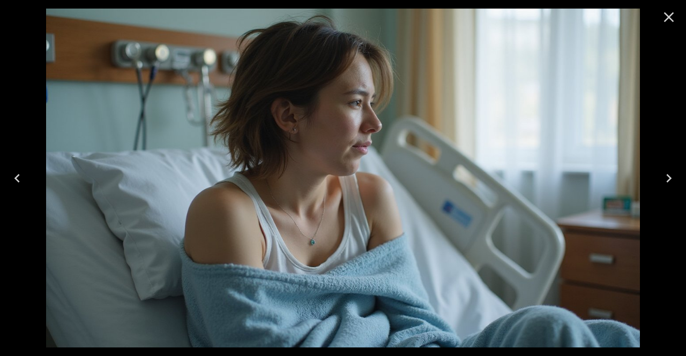
click at [668, 18] on icon "Close" at bounding box center [669, 17] width 10 height 10
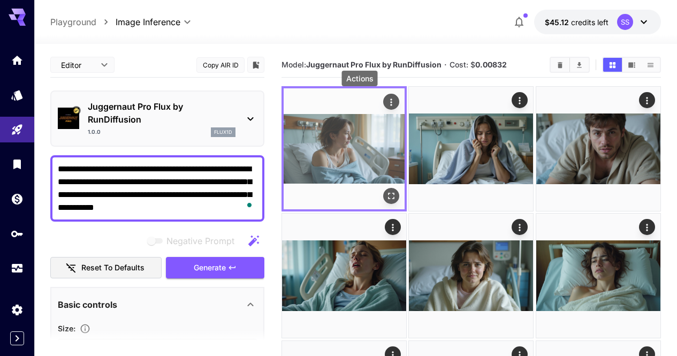
click at [386, 104] on icon "Actions" at bounding box center [391, 102] width 11 height 11
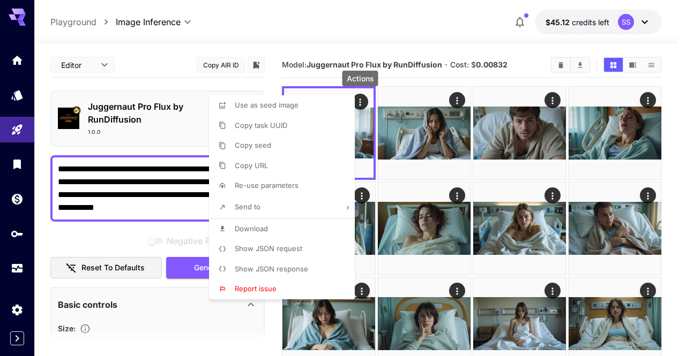
click at [285, 236] on li "Download" at bounding box center [285, 229] width 152 height 20
click at [445, 38] on div at bounding box center [343, 178] width 686 height 356
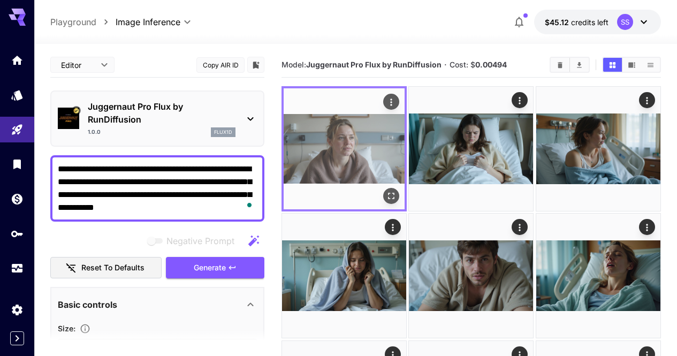
click at [386, 191] on icon "Open in fullscreen" at bounding box center [391, 196] width 11 height 11
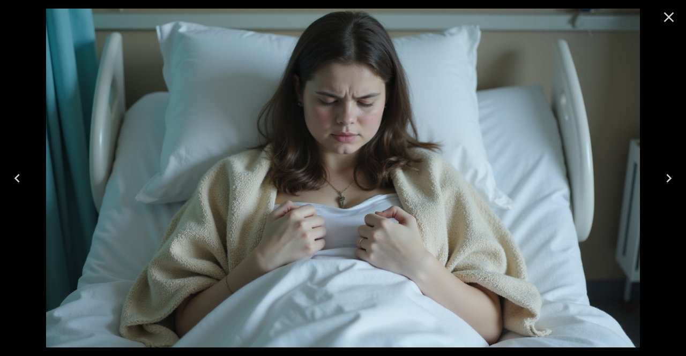
drag, startPoint x: 668, startPoint y: 14, endPoint x: 589, endPoint y: 45, distance: 84.9
click at [668, 15] on icon "Close" at bounding box center [668, 17] width 17 height 17
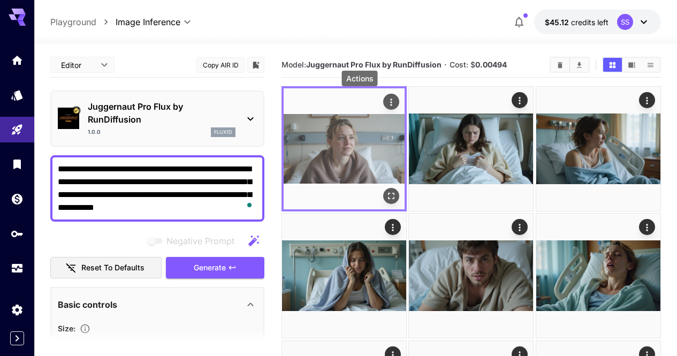
click at [386, 100] on icon "Actions" at bounding box center [391, 102] width 11 height 11
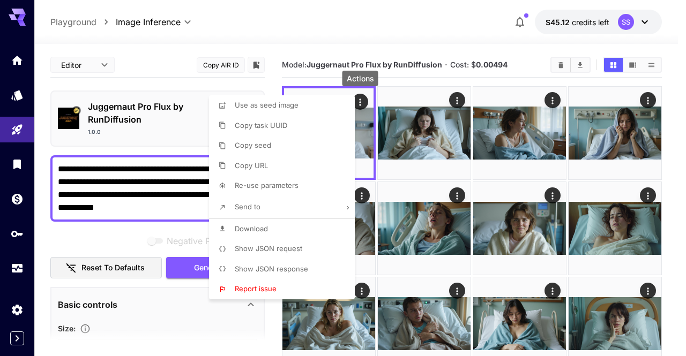
click at [314, 222] on li "Download" at bounding box center [285, 229] width 152 height 20
click at [446, 196] on div at bounding box center [343, 178] width 686 height 356
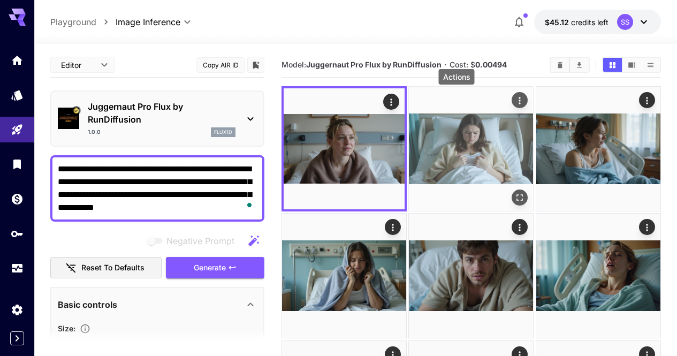
click at [515, 100] on icon "Actions" at bounding box center [520, 100] width 11 height 11
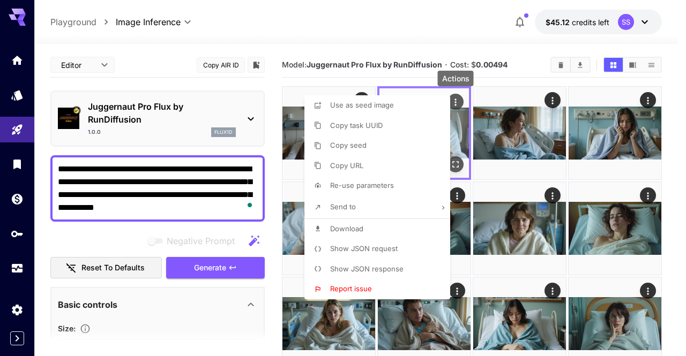
click at [394, 228] on li "Download" at bounding box center [380, 229] width 152 height 20
click at [157, 170] on div at bounding box center [343, 178] width 686 height 356
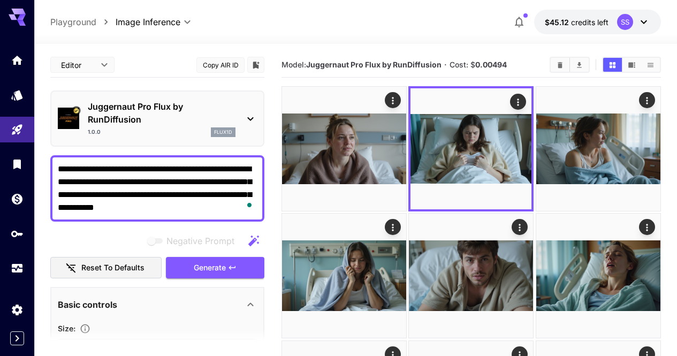
click at [157, 170] on div at bounding box center [338, 178] width 677 height 356
click at [157, 170] on textarea "**********" at bounding box center [157, 188] width 199 height 51
paste textarea "**********"
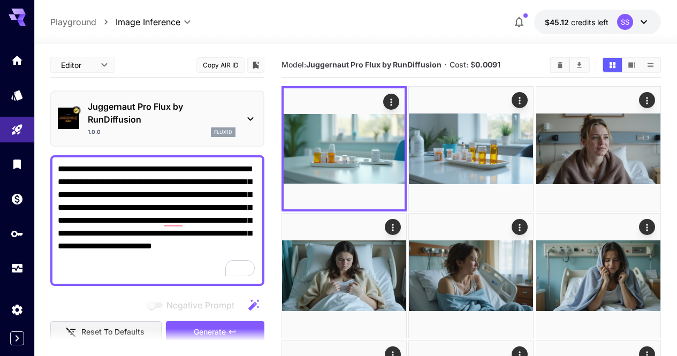
click at [167, 230] on textarea "**********" at bounding box center [157, 221] width 199 height 116
paste textarea "To enrich screen reader interactions, please activate Accessibility in Grammarl…"
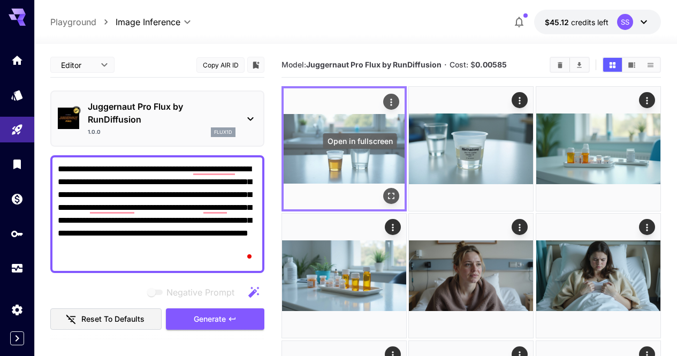
click at [388, 193] on icon "Open in fullscreen" at bounding box center [391, 196] width 6 height 6
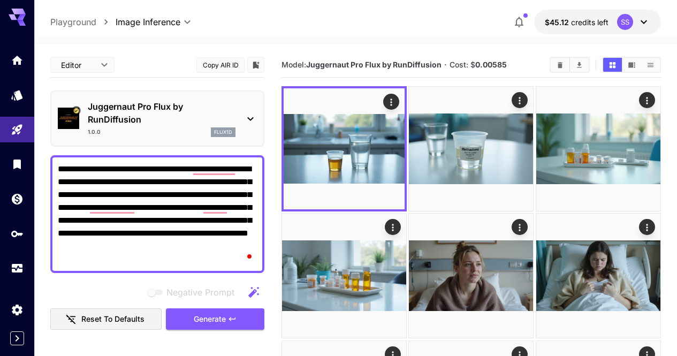
click at [117, 261] on textarea "**********" at bounding box center [157, 214] width 199 height 103
paste textarea "**********"
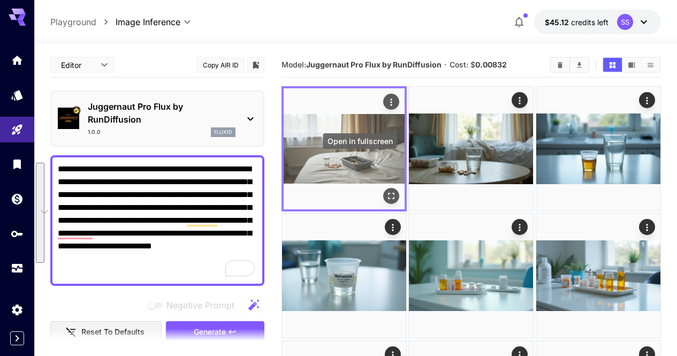
click at [388, 193] on icon "Open in fullscreen" at bounding box center [391, 196] width 6 height 6
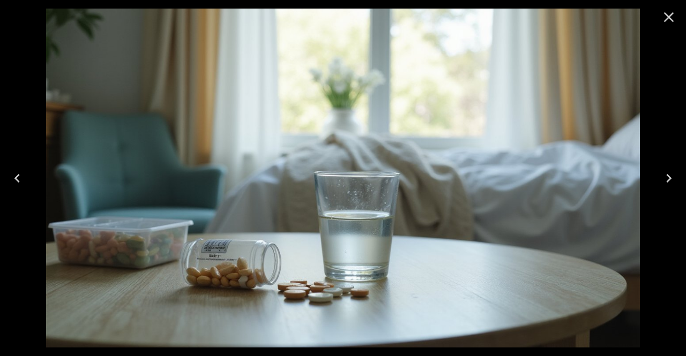
click at [665, 18] on icon "Close" at bounding box center [668, 17] width 17 height 17
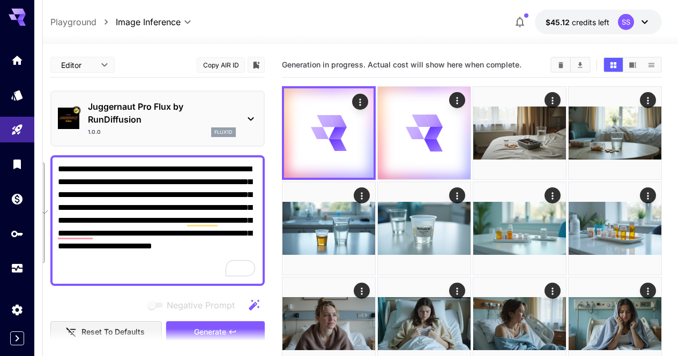
click at [246, 184] on textarea "**********" at bounding box center [157, 221] width 199 height 116
click at [245, 184] on textarea "**********" at bounding box center [157, 221] width 199 height 116
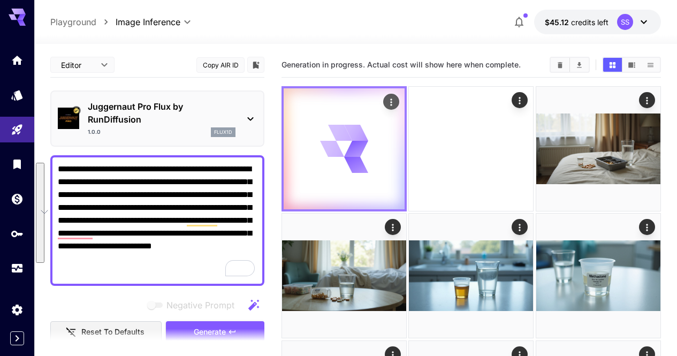
paste textarea "**********"
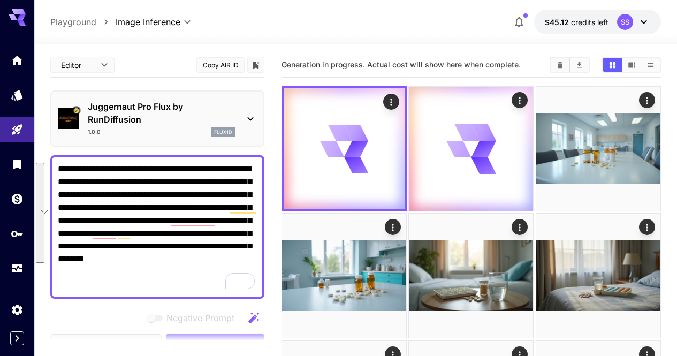
click at [200, 197] on textarea "**********" at bounding box center [157, 227] width 199 height 129
paste textarea "To enrich screen reader interactions, please activate Accessibility in Grammarl…"
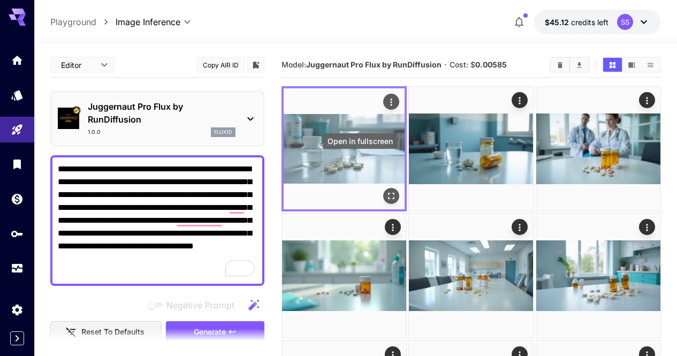
type textarea "**********"
click at [386, 191] on icon "Open in fullscreen" at bounding box center [391, 196] width 11 height 11
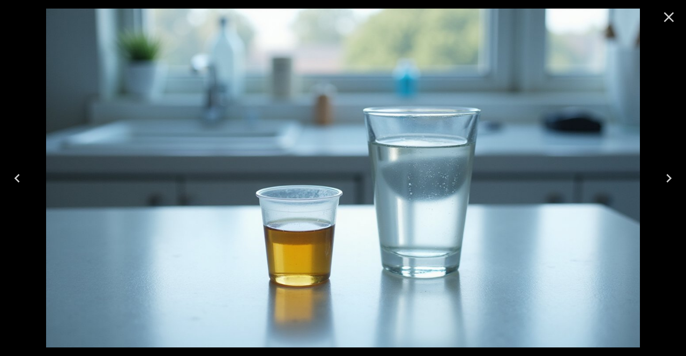
click at [676, 17] on icon "Close" at bounding box center [668, 17] width 17 height 17
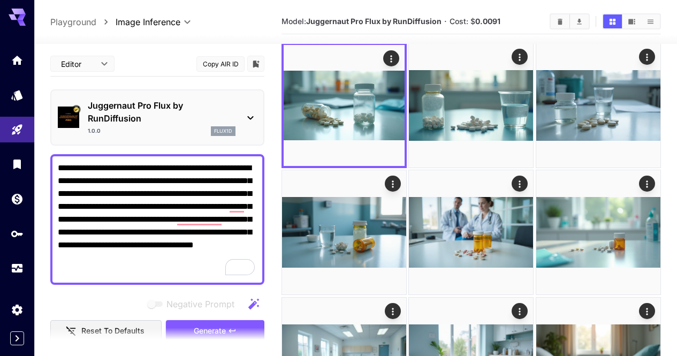
scroll to position [54, 0]
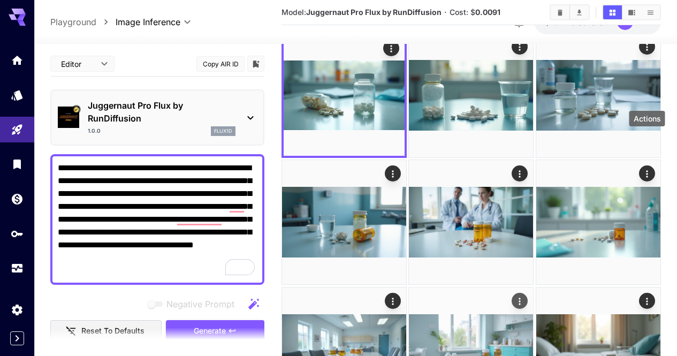
click at [529, 293] on button "Actions" at bounding box center [521, 301] width 16 height 16
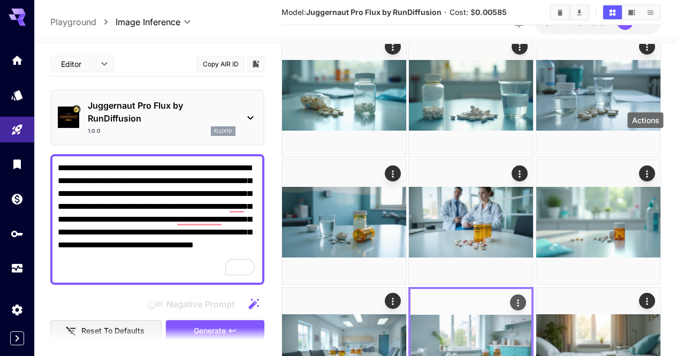
click at [524, 298] on icon "Actions" at bounding box center [519, 303] width 11 height 11
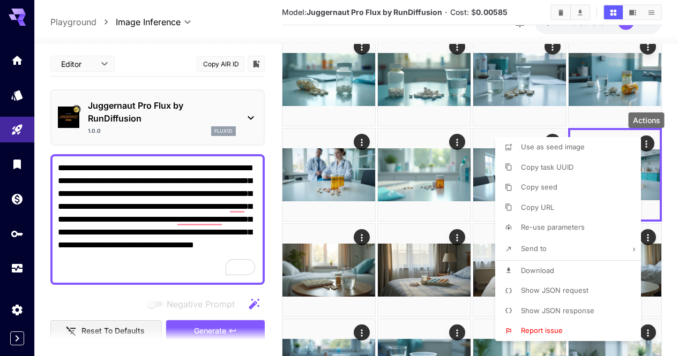
drag, startPoint x: 562, startPoint y: 268, endPoint x: 443, endPoint y: 268, distance: 118.9
click at [562, 268] on li "Download" at bounding box center [571, 271] width 152 height 20
click at [387, 269] on div at bounding box center [343, 178] width 686 height 356
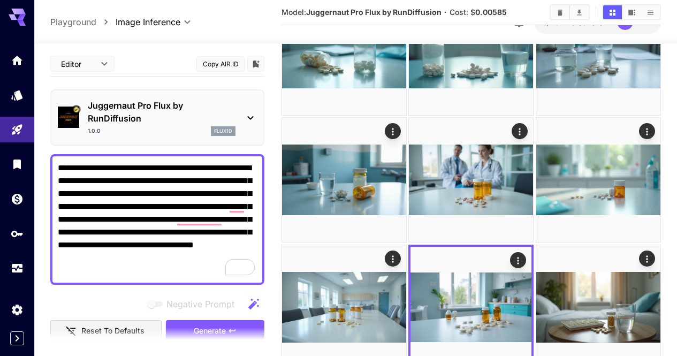
scroll to position [107, 0]
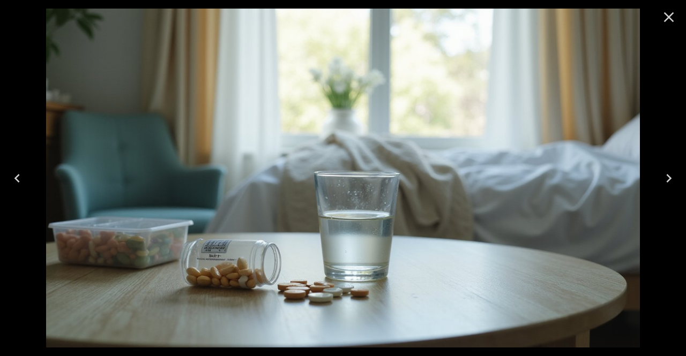
click at [665, 16] on icon "Close" at bounding box center [668, 17] width 17 height 17
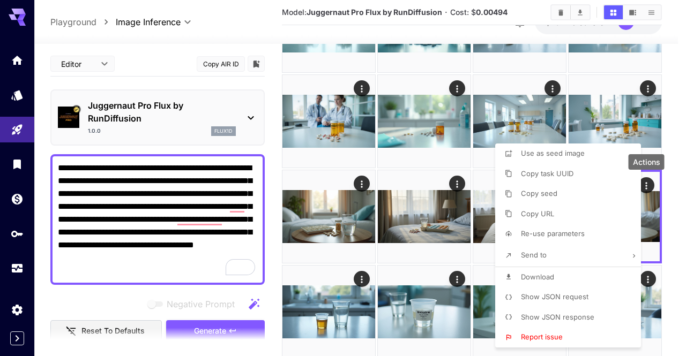
click at [574, 283] on li "Download" at bounding box center [571, 277] width 152 height 20
click at [322, 281] on div at bounding box center [343, 178] width 686 height 356
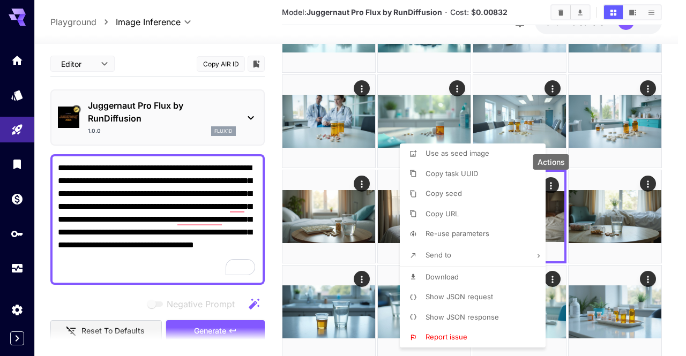
click at [500, 279] on li "Download" at bounding box center [476, 277] width 152 height 20
drag, startPoint x: 473, startPoint y: 99, endPoint x: 460, endPoint y: 124, distance: 28.5
click at [473, 99] on div at bounding box center [343, 178] width 686 height 356
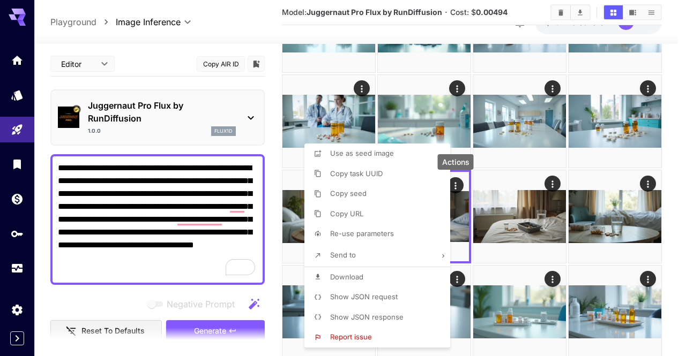
click at [409, 270] on li "Download" at bounding box center [380, 277] width 152 height 20
click at [524, 221] on div at bounding box center [343, 178] width 686 height 356
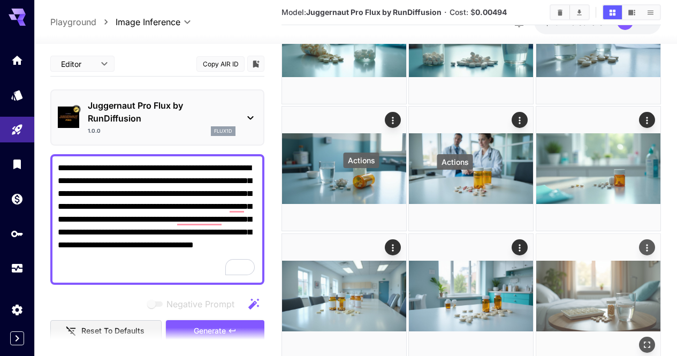
click at [642, 243] on icon "Actions" at bounding box center [647, 248] width 11 height 11
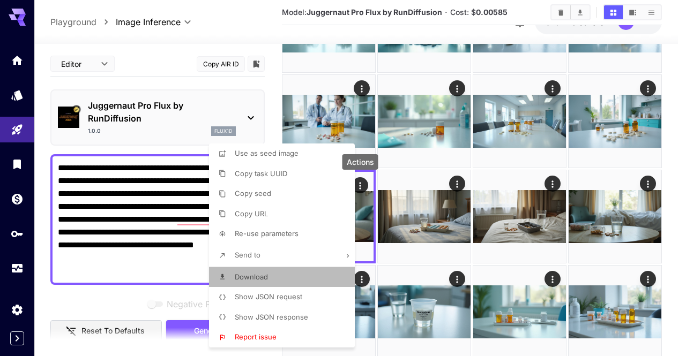
click at [286, 274] on li "Download" at bounding box center [285, 277] width 152 height 20
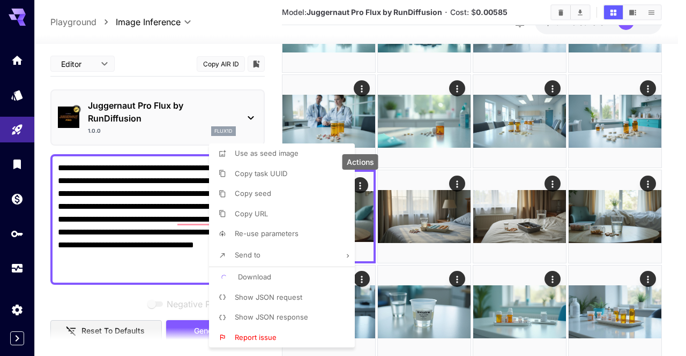
click at [512, 211] on div at bounding box center [343, 178] width 686 height 356
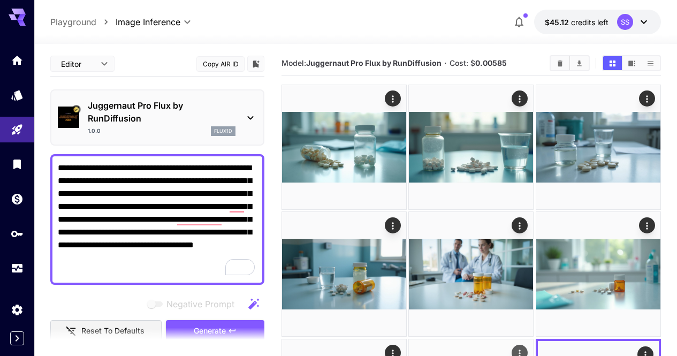
scroll to position [0, 0]
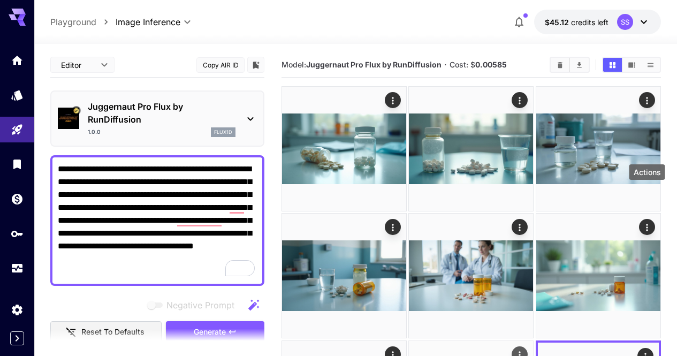
click at [526, 350] on icon "Actions" at bounding box center [520, 355] width 11 height 11
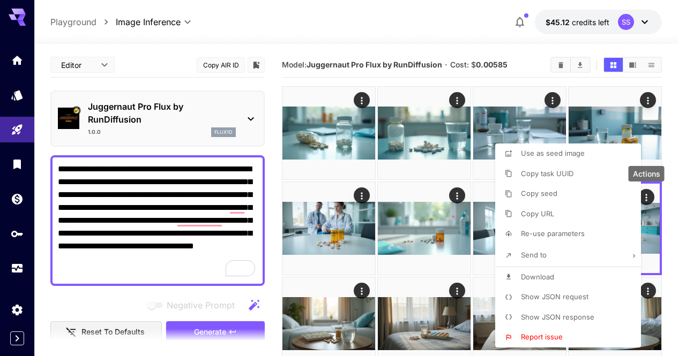
click at [589, 275] on li "Download" at bounding box center [571, 277] width 152 height 20
click at [446, 273] on div at bounding box center [343, 178] width 686 height 356
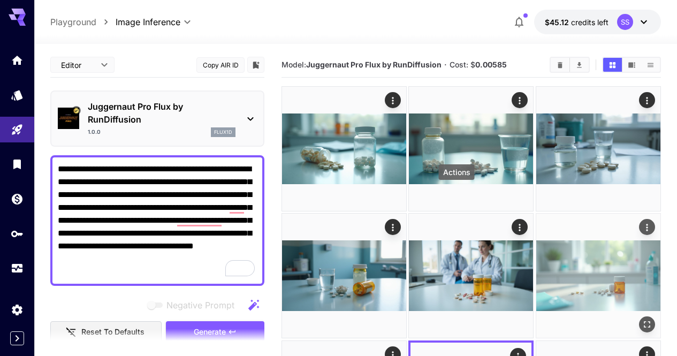
click at [642, 222] on icon "Actions" at bounding box center [647, 227] width 11 height 11
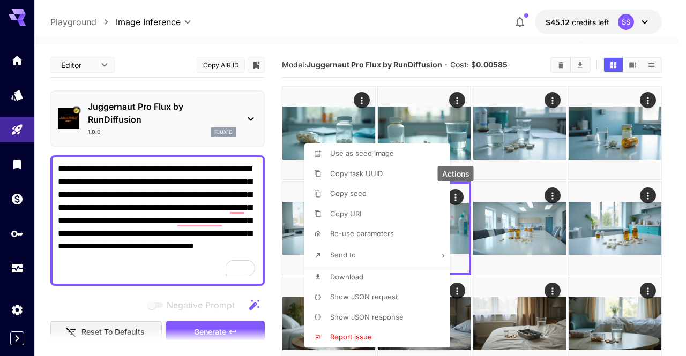
click at [399, 271] on li "Download" at bounding box center [380, 277] width 152 height 20
click at [511, 253] on div at bounding box center [343, 178] width 686 height 356
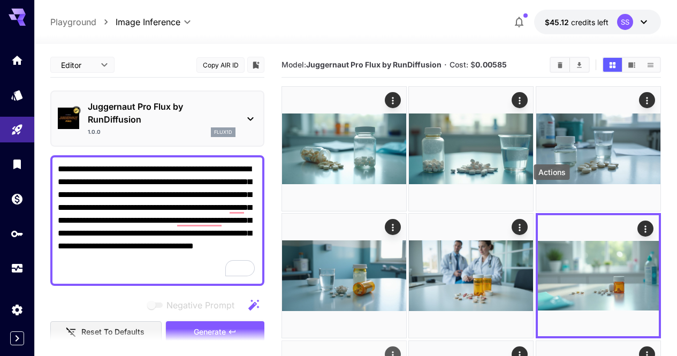
click at [398, 350] on icon "Actions" at bounding box center [393, 355] width 11 height 11
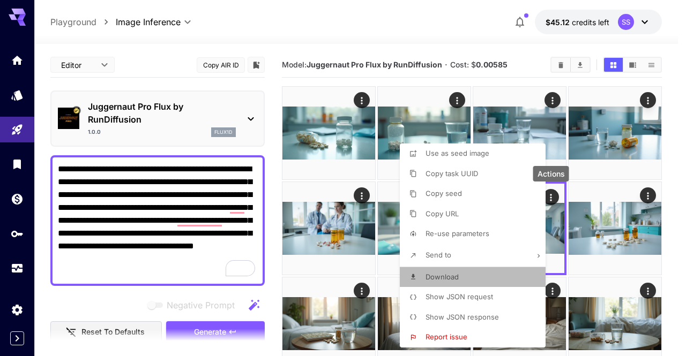
click at [473, 276] on li "Download" at bounding box center [476, 277] width 152 height 20
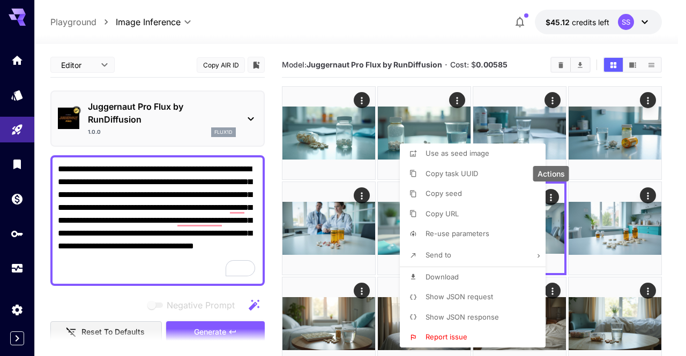
click at [658, 141] on div at bounding box center [343, 178] width 686 height 356
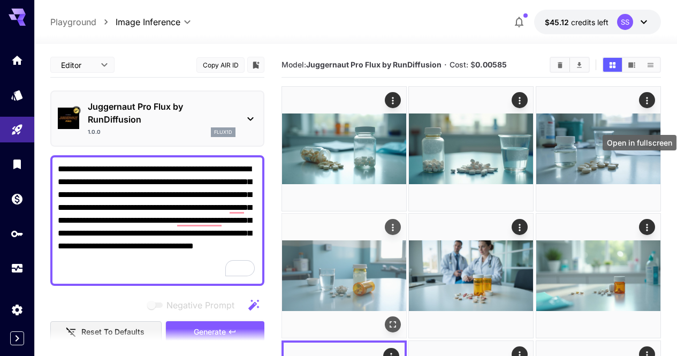
click at [398, 320] on icon "Open in fullscreen" at bounding box center [393, 325] width 11 height 11
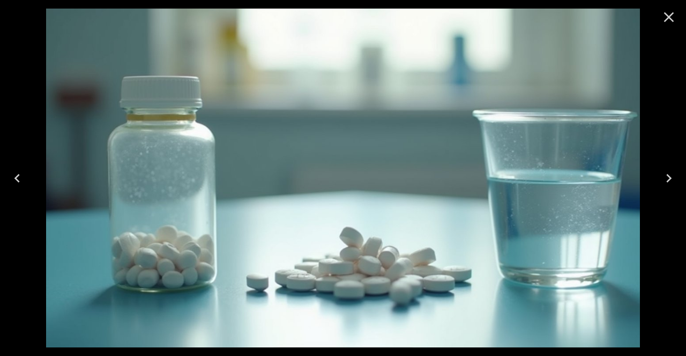
click at [667, 22] on icon "Close" at bounding box center [668, 17] width 17 height 17
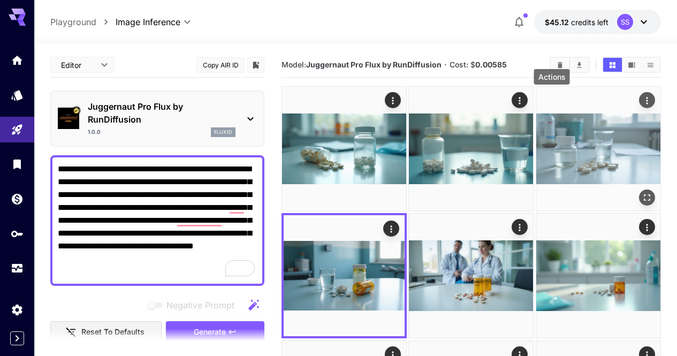
click at [642, 96] on icon "Actions" at bounding box center [647, 100] width 11 height 11
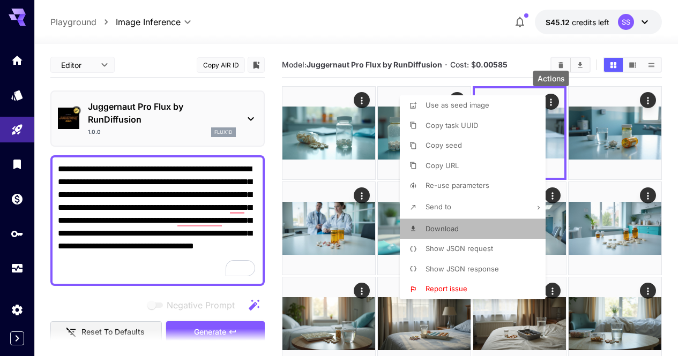
click at [477, 229] on li "Download" at bounding box center [476, 229] width 152 height 20
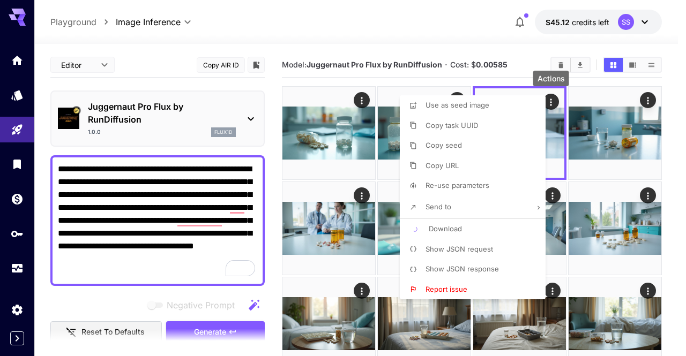
drag, startPoint x: 616, startPoint y: 208, endPoint x: 598, endPoint y: 191, distance: 24.6
click at [616, 207] on div at bounding box center [343, 178] width 686 height 356
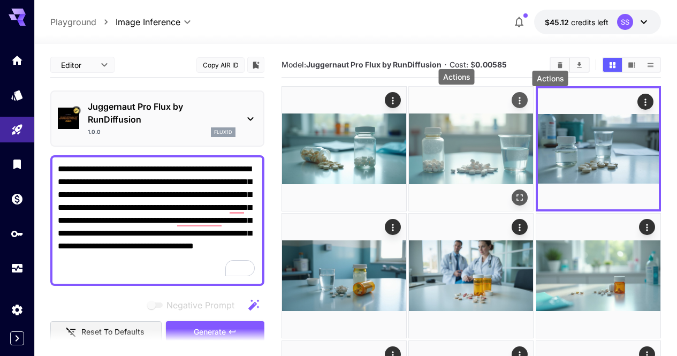
click at [515, 96] on icon "Actions" at bounding box center [520, 100] width 11 height 11
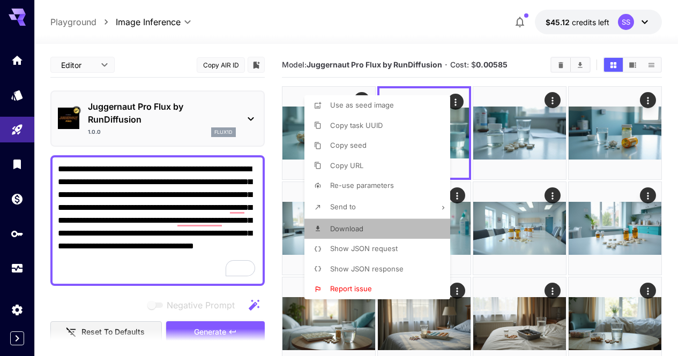
click at [364, 229] on li "Download" at bounding box center [380, 229] width 152 height 20
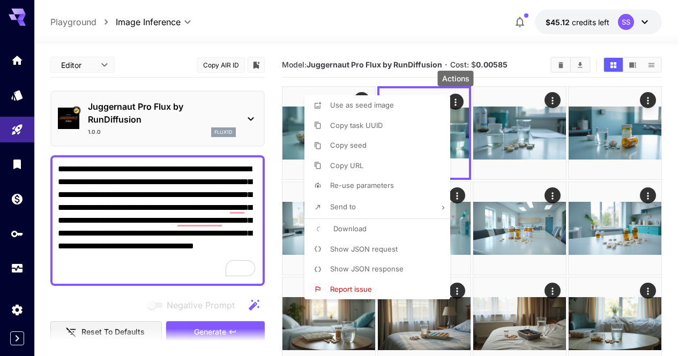
click at [642, 225] on div at bounding box center [343, 178] width 686 height 356
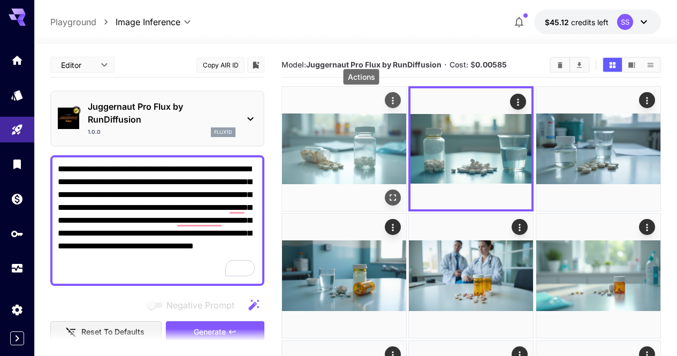
click at [388, 101] on icon "Actions" at bounding box center [393, 100] width 11 height 11
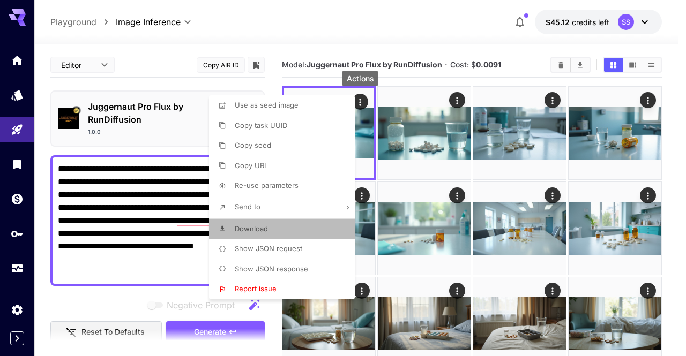
click at [281, 230] on li "Download" at bounding box center [285, 229] width 152 height 20
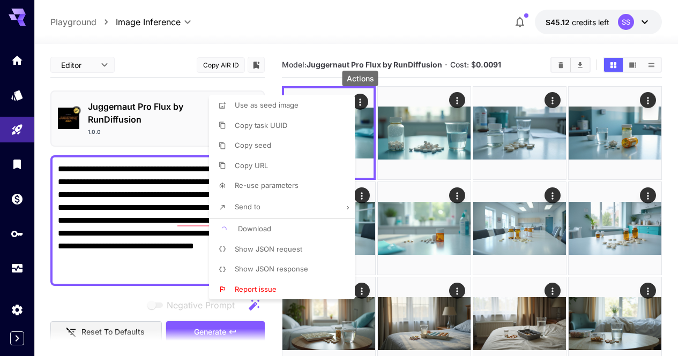
click at [436, 183] on div at bounding box center [343, 178] width 686 height 356
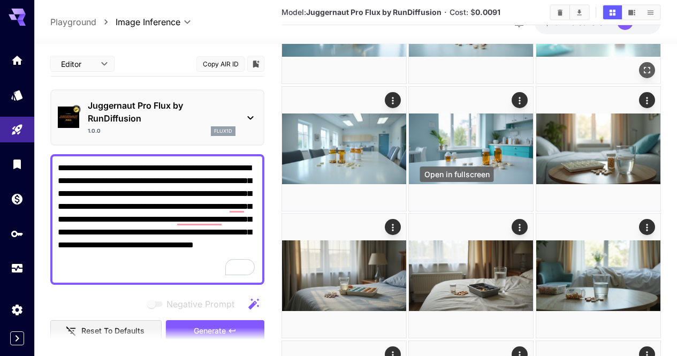
scroll to position [268, 0]
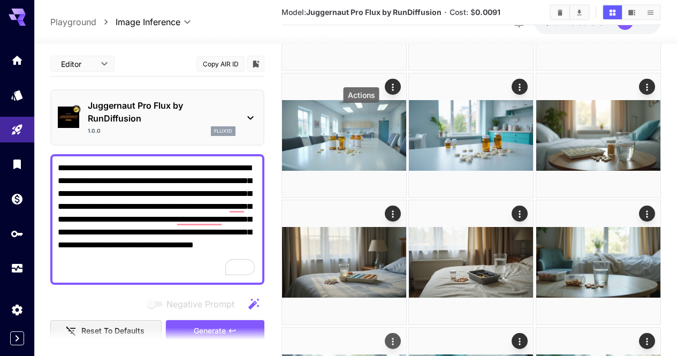
click at [388, 336] on icon "Actions" at bounding box center [393, 341] width 11 height 11
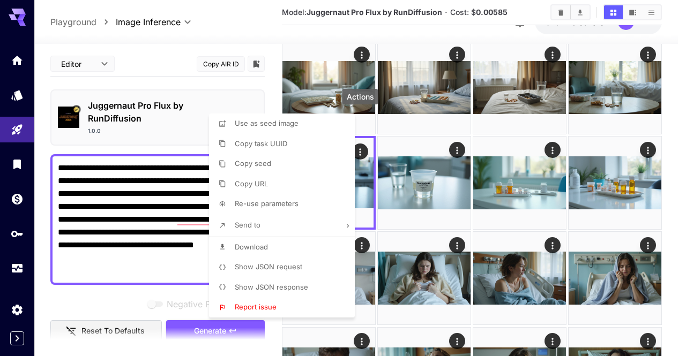
click at [311, 246] on li "Download" at bounding box center [285, 247] width 152 height 20
click at [443, 218] on div at bounding box center [343, 178] width 686 height 356
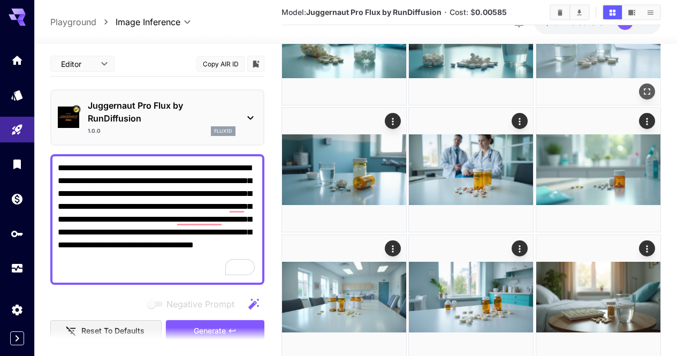
scroll to position [0, 0]
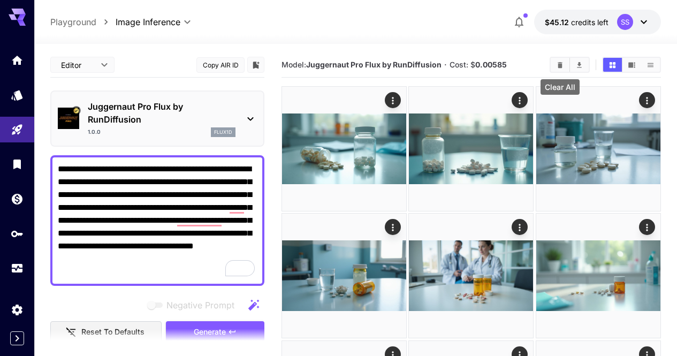
click at [562, 66] on icon "Clear All" at bounding box center [560, 65] width 8 height 8
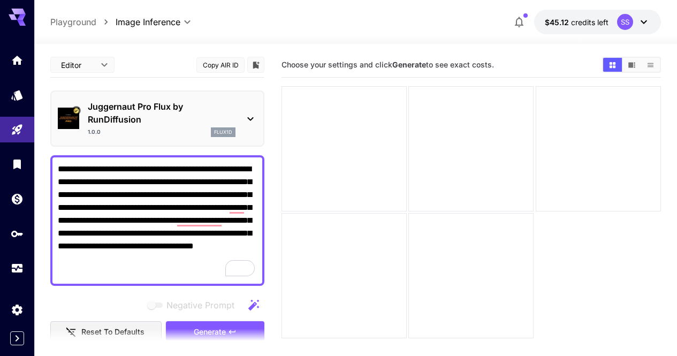
click at [172, 213] on textarea "**********" at bounding box center [157, 221] width 199 height 116
paste textarea "**********"
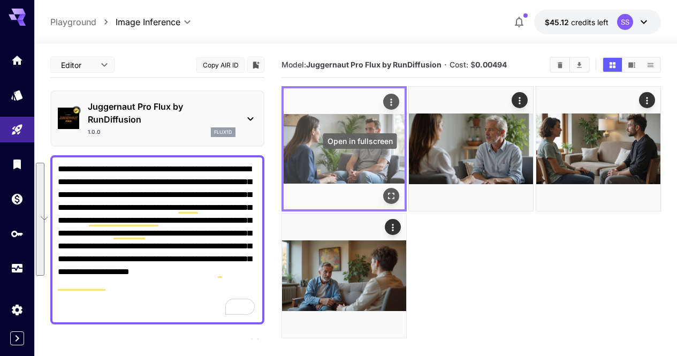
click at [383, 188] on button "Open in fullscreen" at bounding box center [391, 196] width 16 height 16
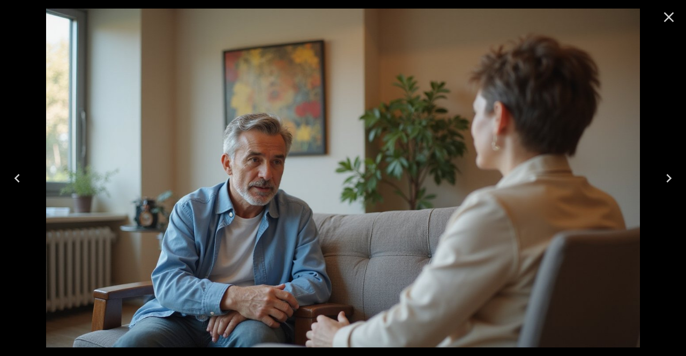
click at [666, 13] on icon "Close" at bounding box center [668, 17] width 17 height 17
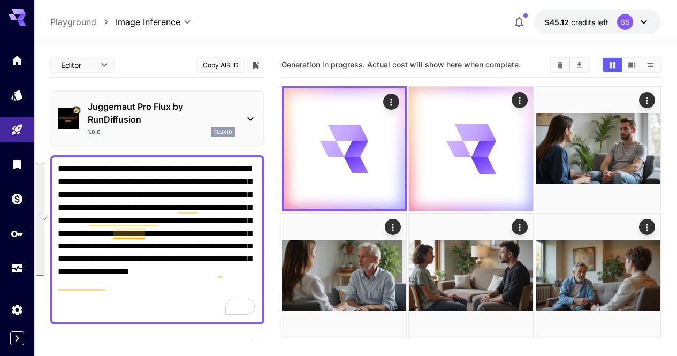
click at [133, 234] on textarea "**********" at bounding box center [157, 240] width 199 height 154
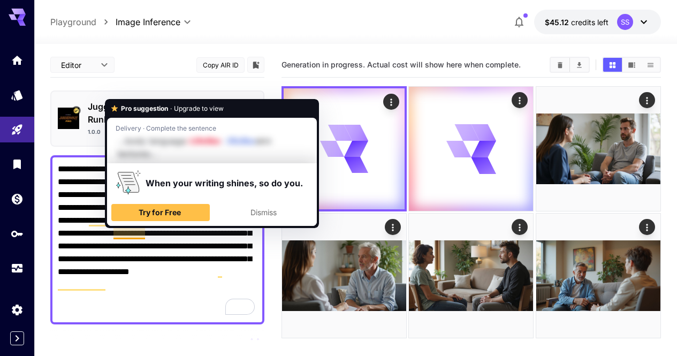
click at [133, 234] on textarea "**********" at bounding box center [157, 240] width 199 height 154
paste textarea "To enrich screen reader interactions, please activate Accessibility in Grammarl…"
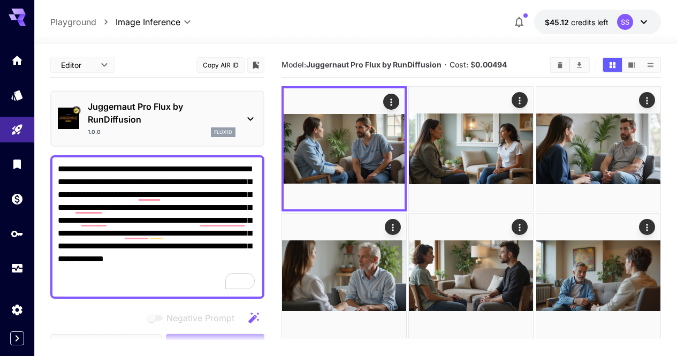
click at [190, 198] on textarea "**********" at bounding box center [157, 227] width 199 height 129
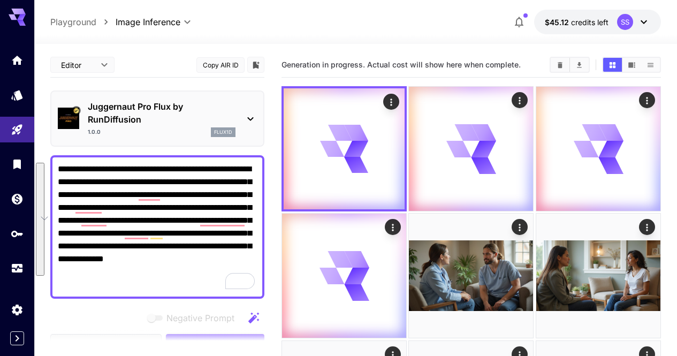
paste textarea "**********"
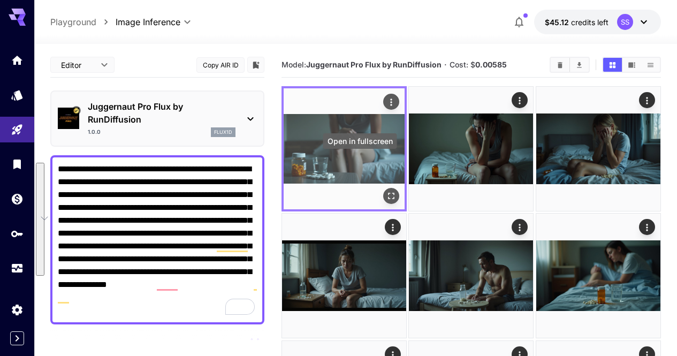
click at [386, 191] on icon "Open in fullscreen" at bounding box center [391, 196] width 11 height 11
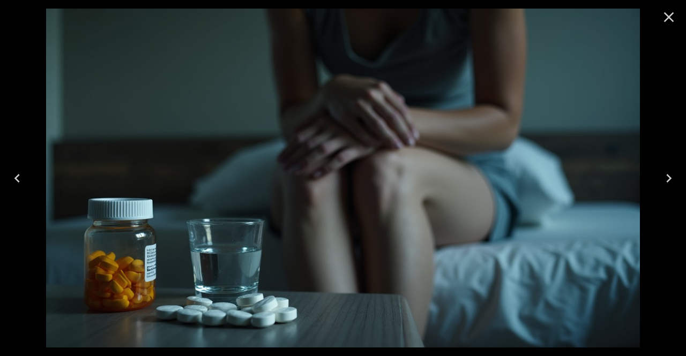
click at [662, 20] on icon "Close" at bounding box center [668, 17] width 17 height 17
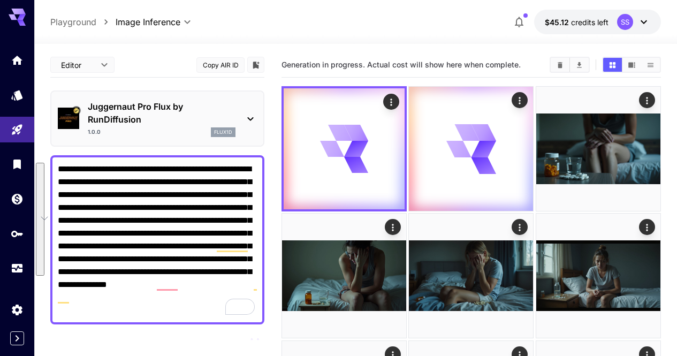
click at [208, 206] on textarea "**********" at bounding box center [157, 240] width 199 height 154
paste textarea "To enrich screen reader interactions, please activate Accessibility in Grammarl…"
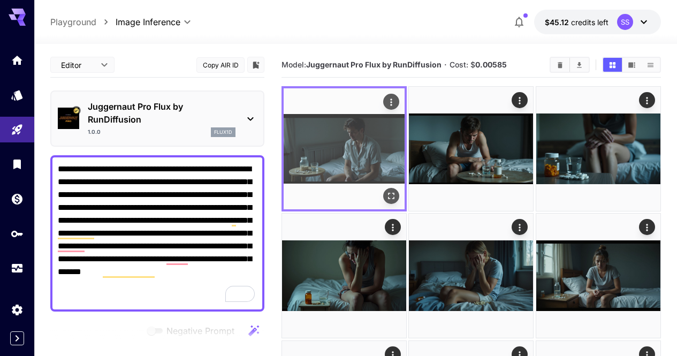
click at [386, 191] on icon "Open in fullscreen" at bounding box center [391, 196] width 11 height 11
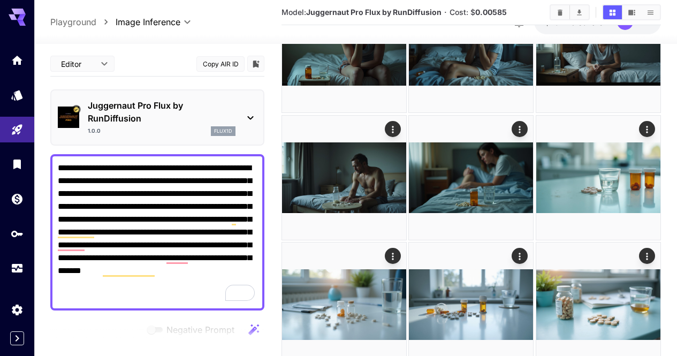
scroll to position [237, 0]
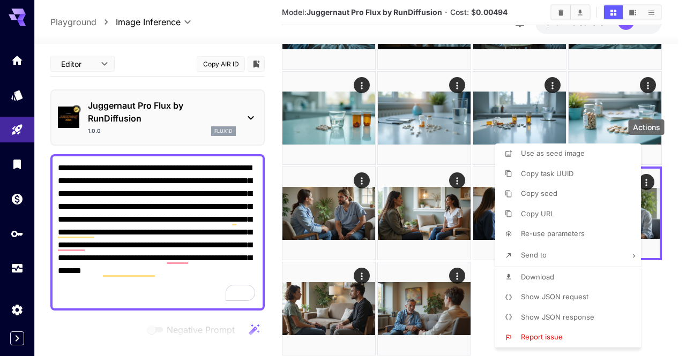
click at [575, 276] on li "Download" at bounding box center [571, 277] width 152 height 20
click at [472, 255] on div at bounding box center [343, 178] width 686 height 356
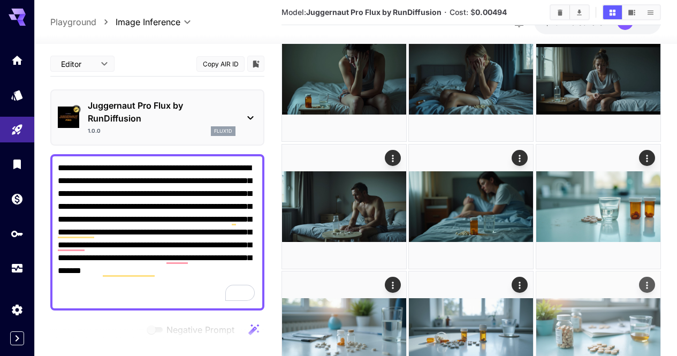
scroll to position [184, 0]
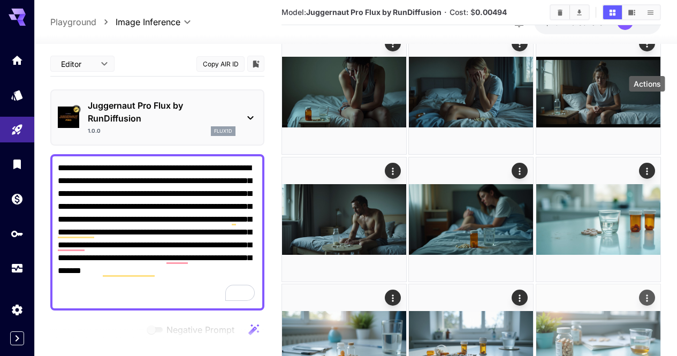
click at [650, 293] on icon "Actions" at bounding box center [647, 298] width 11 height 11
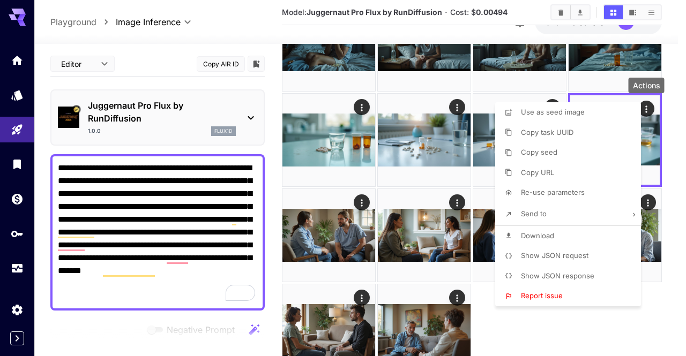
click at [559, 234] on li "Download" at bounding box center [571, 236] width 152 height 20
click at [397, 213] on div at bounding box center [343, 178] width 686 height 356
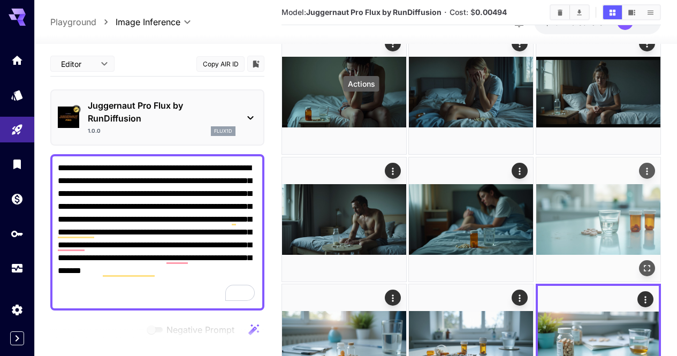
click at [642, 166] on icon "Actions" at bounding box center [647, 171] width 11 height 11
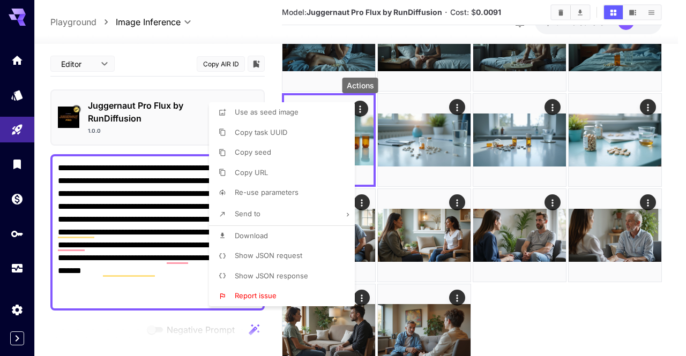
click at [311, 238] on li "Download" at bounding box center [285, 236] width 152 height 20
click at [493, 193] on div at bounding box center [343, 178] width 686 height 356
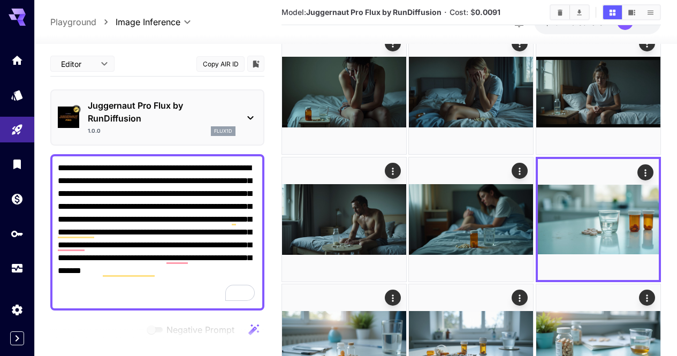
scroll to position [130, 0]
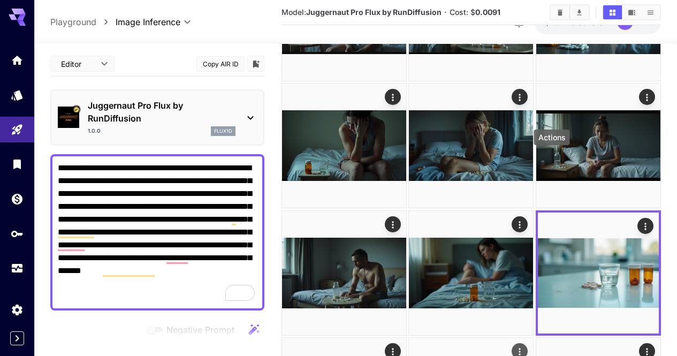
click at [526, 347] on icon "Actions" at bounding box center [520, 352] width 11 height 11
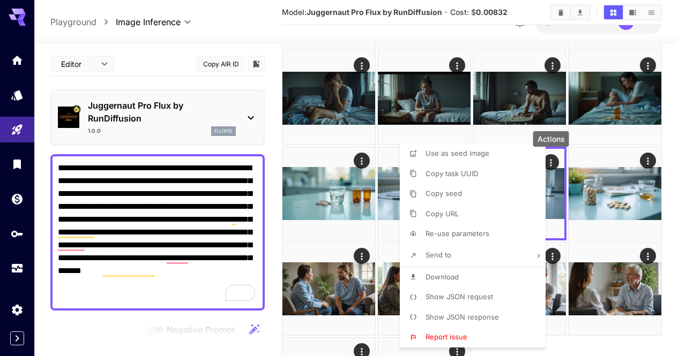
click at [457, 280] on span "Download" at bounding box center [441, 277] width 33 height 9
click at [676, 189] on div at bounding box center [343, 178] width 686 height 356
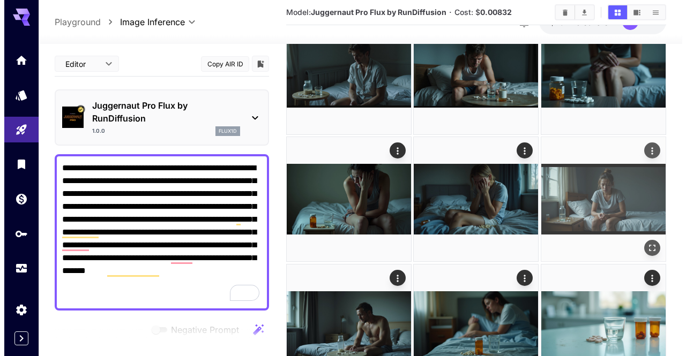
scroll to position [23, 0]
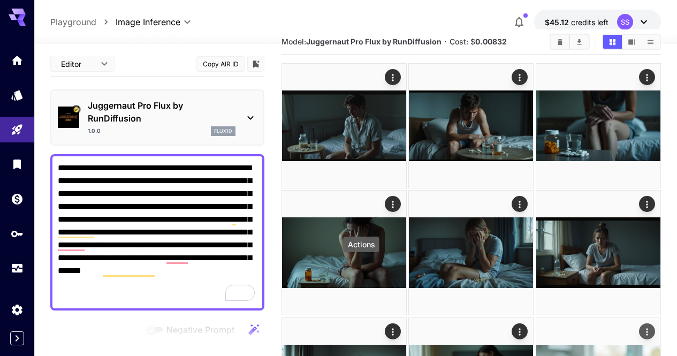
click at [642, 327] on icon "Actions" at bounding box center [647, 332] width 11 height 11
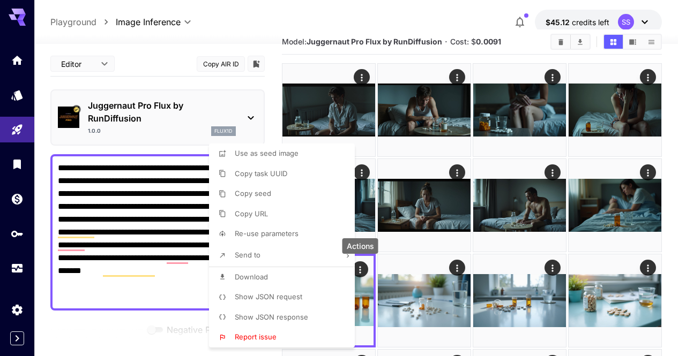
click at [329, 274] on li "Download" at bounding box center [285, 277] width 152 height 20
click at [534, 258] on div at bounding box center [343, 178] width 686 height 356
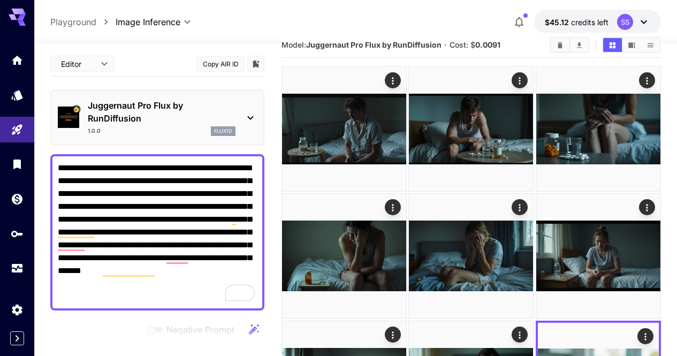
scroll to position [0, 0]
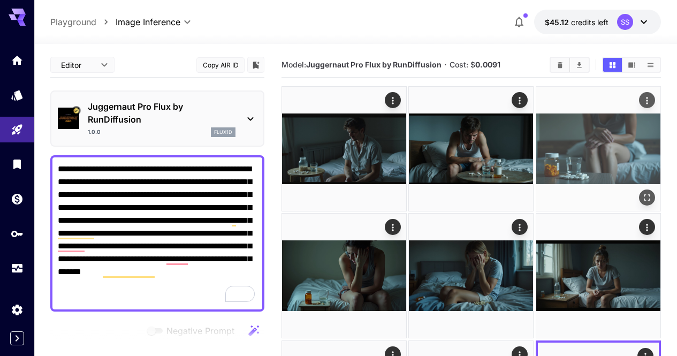
click at [642, 103] on icon "Actions" at bounding box center [647, 100] width 11 height 11
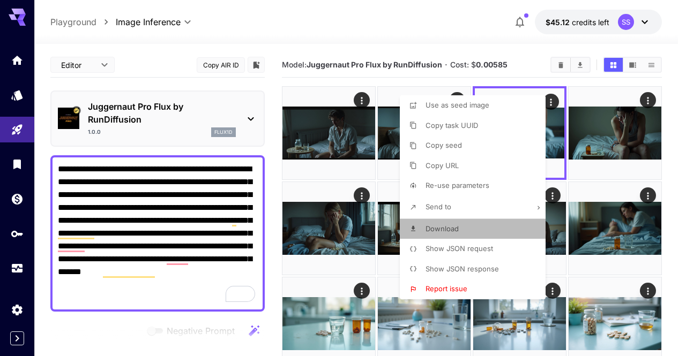
click at [476, 230] on li "Download" at bounding box center [476, 229] width 152 height 20
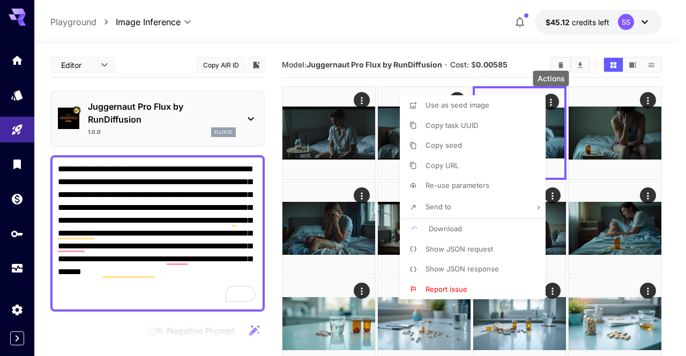
click at [318, 206] on div at bounding box center [343, 178] width 686 height 356
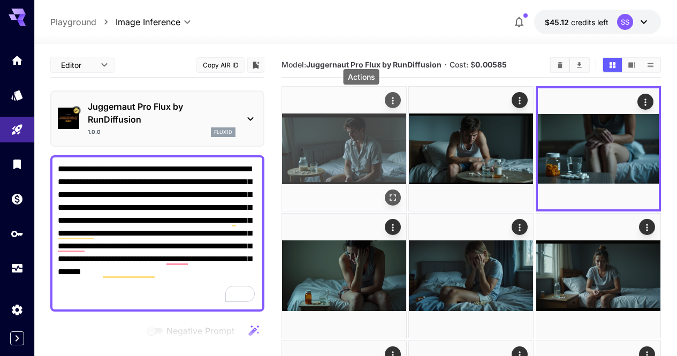
click at [388, 100] on icon "Actions" at bounding box center [393, 100] width 11 height 11
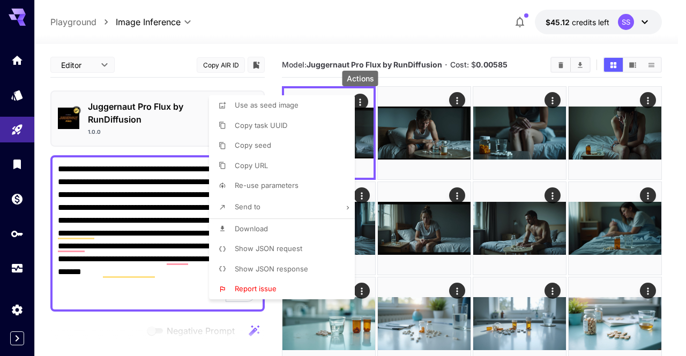
click at [325, 224] on li "Download" at bounding box center [285, 229] width 152 height 20
click at [170, 187] on div at bounding box center [343, 178] width 686 height 356
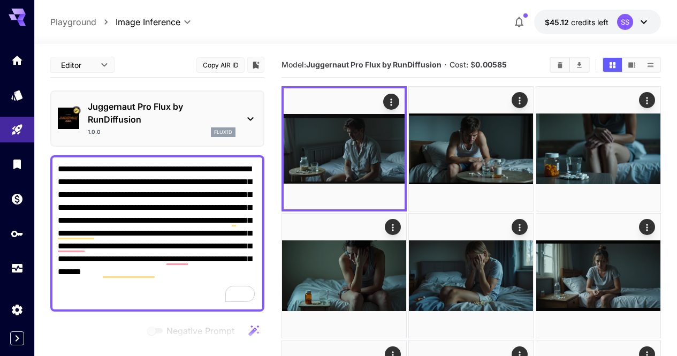
click at [170, 187] on textarea "**********" at bounding box center [157, 233] width 199 height 141
paste textarea "To enrich screen reader interactions, please activate Accessibility in Grammarl…"
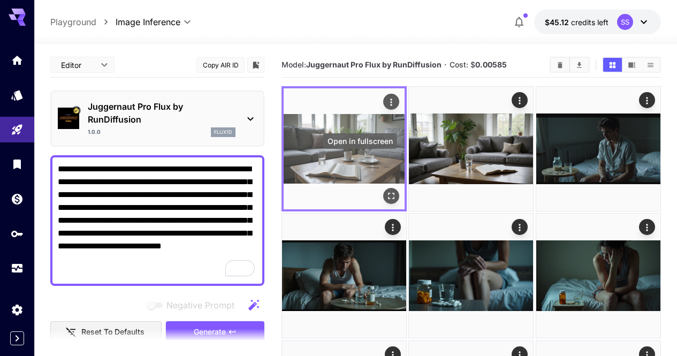
type textarea "**********"
click at [386, 191] on icon "Open in fullscreen" at bounding box center [391, 196] width 11 height 11
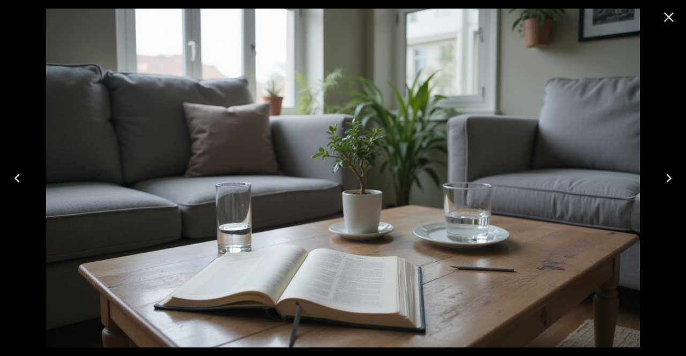
click at [667, 19] on icon "Close" at bounding box center [668, 17] width 17 height 17
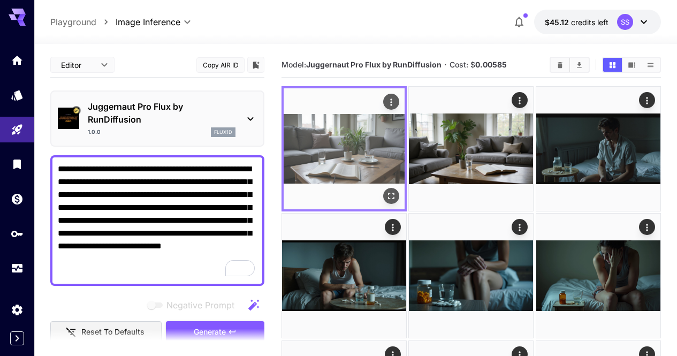
click at [386, 101] on icon "Actions" at bounding box center [391, 102] width 11 height 11
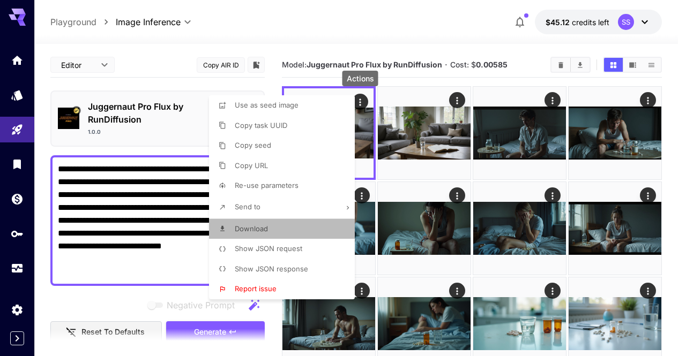
click at [293, 223] on li "Download" at bounding box center [285, 229] width 152 height 20
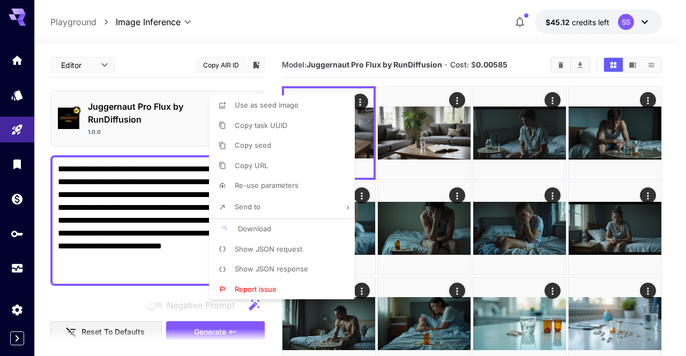
drag, startPoint x: 519, startPoint y: 200, endPoint x: 500, endPoint y: 133, distance: 69.2
click at [514, 194] on div at bounding box center [343, 178] width 686 height 356
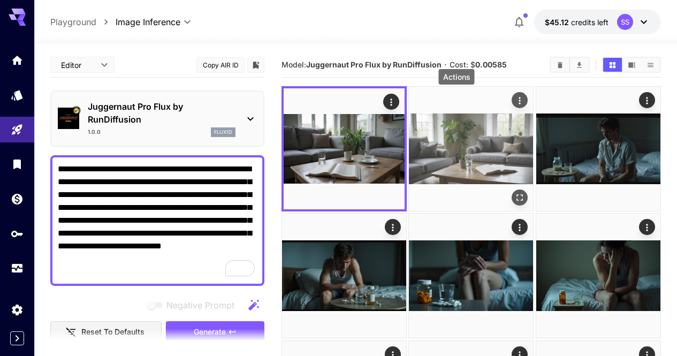
click at [513, 101] on button "Actions" at bounding box center [521, 100] width 16 height 16
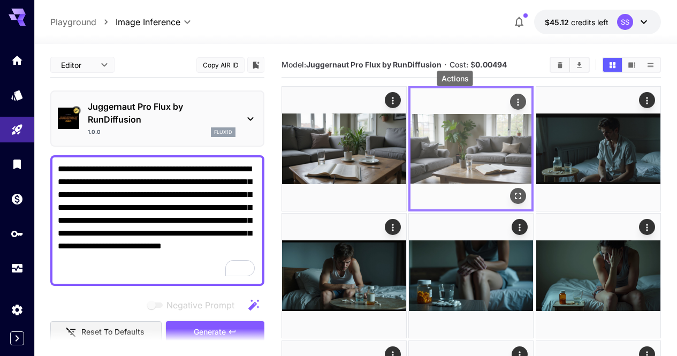
click at [518, 100] on icon "Actions" at bounding box center [519, 102] width 2 height 7
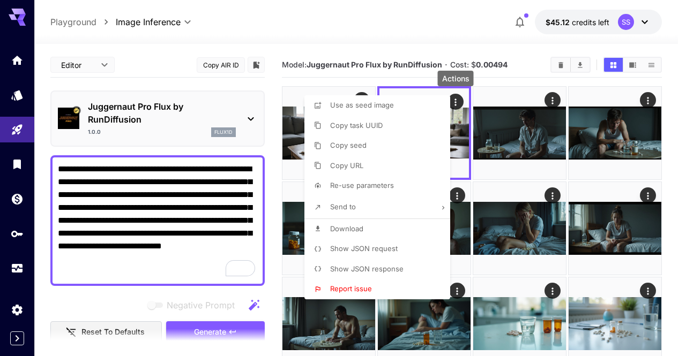
click at [378, 230] on li "Download" at bounding box center [380, 229] width 152 height 20
drag, startPoint x: 526, startPoint y: 185, endPoint x: 554, endPoint y: 121, distance: 70.3
click at [530, 184] on div at bounding box center [343, 178] width 686 height 356
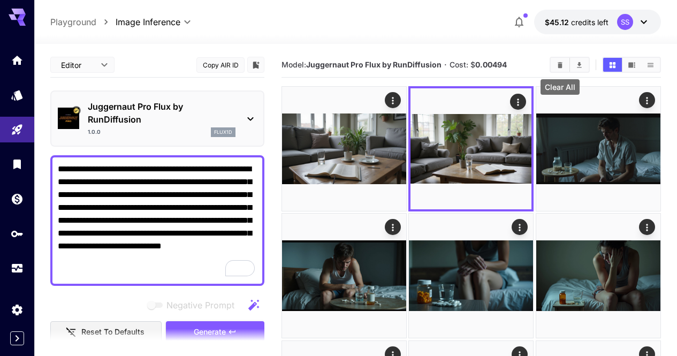
click at [561, 66] on icon "Clear All" at bounding box center [560, 65] width 5 height 6
